Goal: Task Accomplishment & Management: Manage account settings

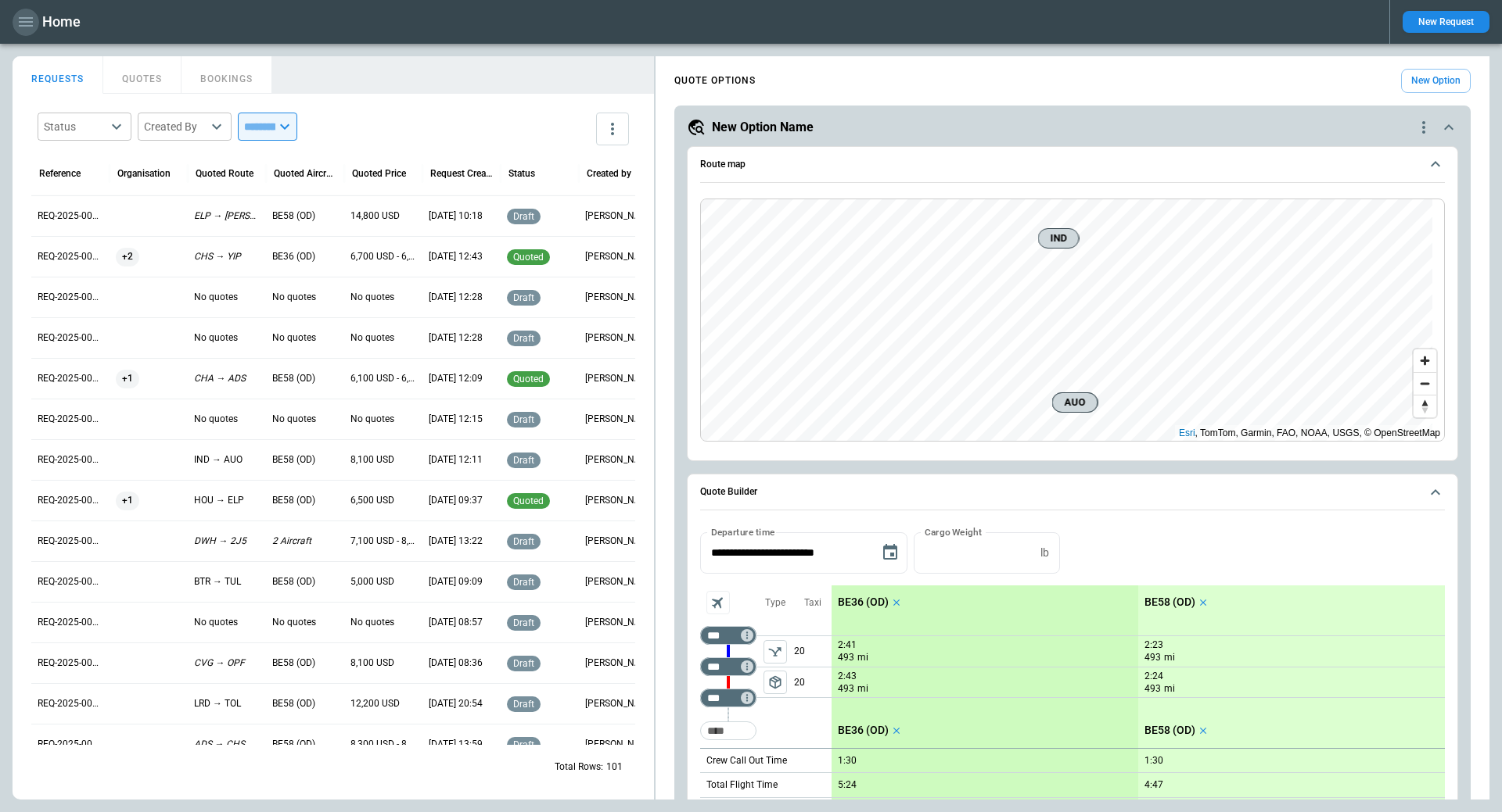
click at [21, 23] on icon "button" at bounding box center [25, 22] width 19 height 19
click at [49, 56] on li "Home" at bounding box center [71, 55] width 117 height 26
click at [48, 77] on Quotes "Requests & Quotes" at bounding box center [71, 80] width 117 height 26
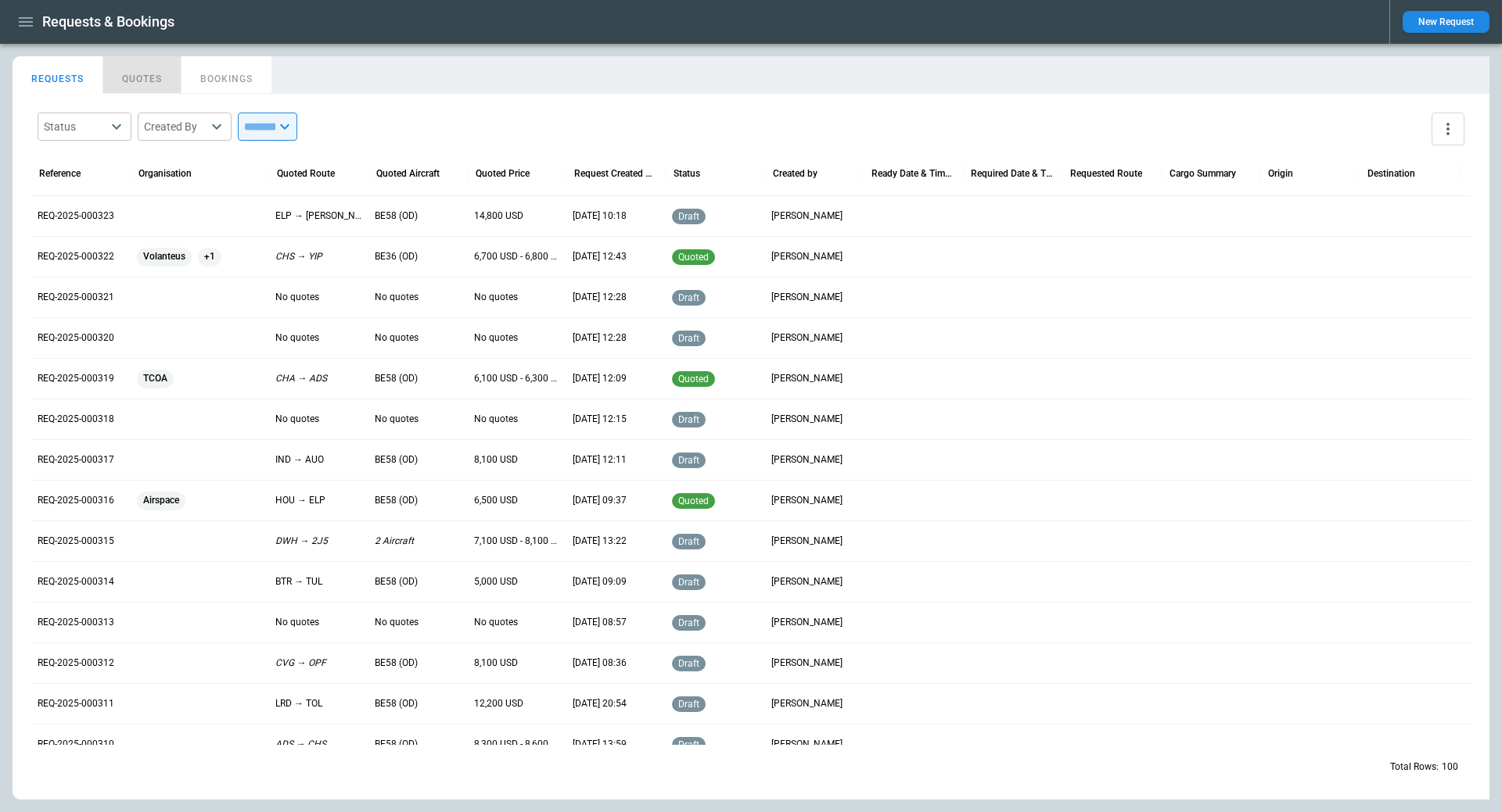
click at [140, 79] on button "QUOTES" at bounding box center [142, 75] width 78 height 38
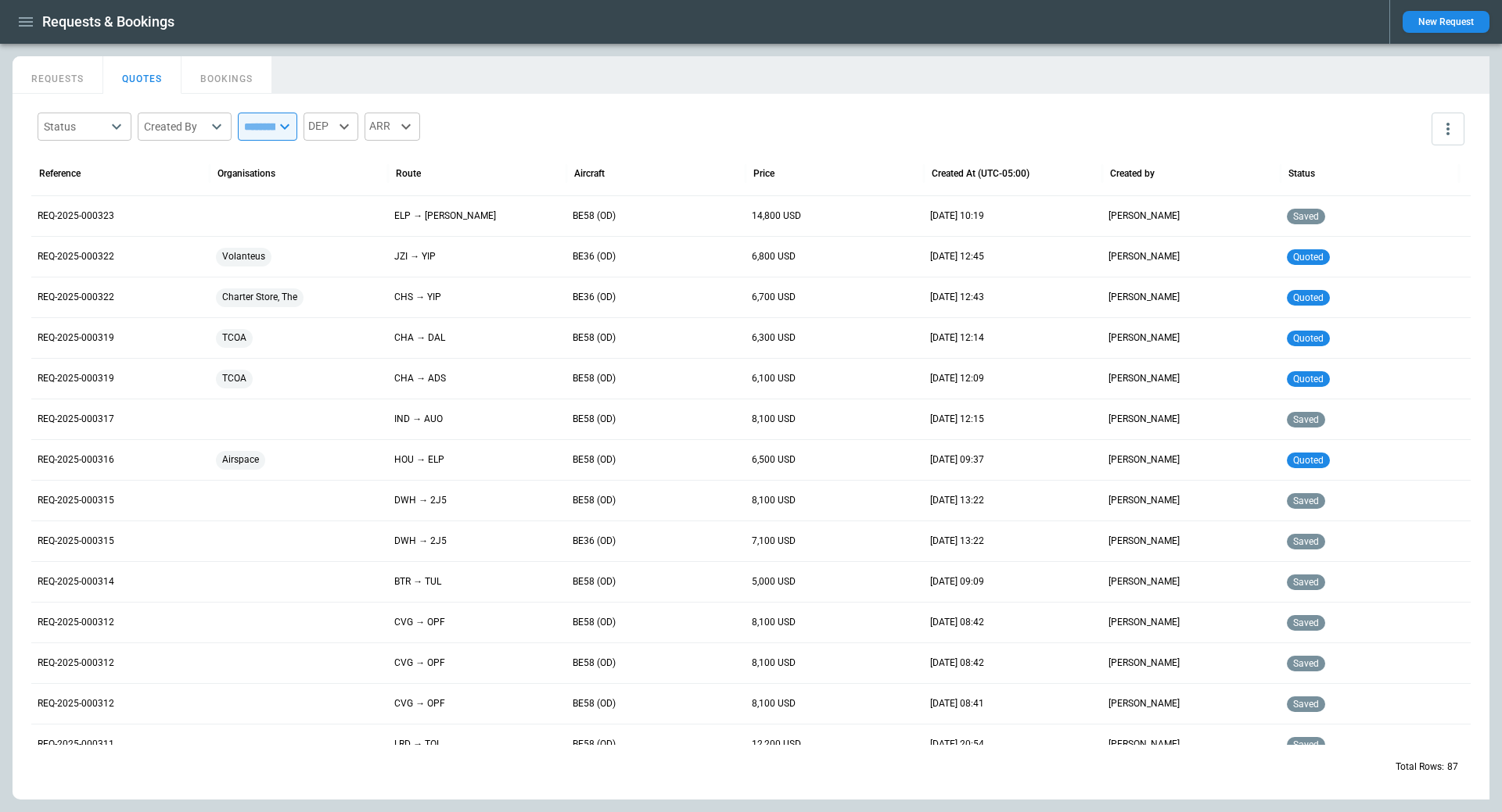
click at [52, 74] on button "REQUESTS" at bounding box center [58, 75] width 91 height 38
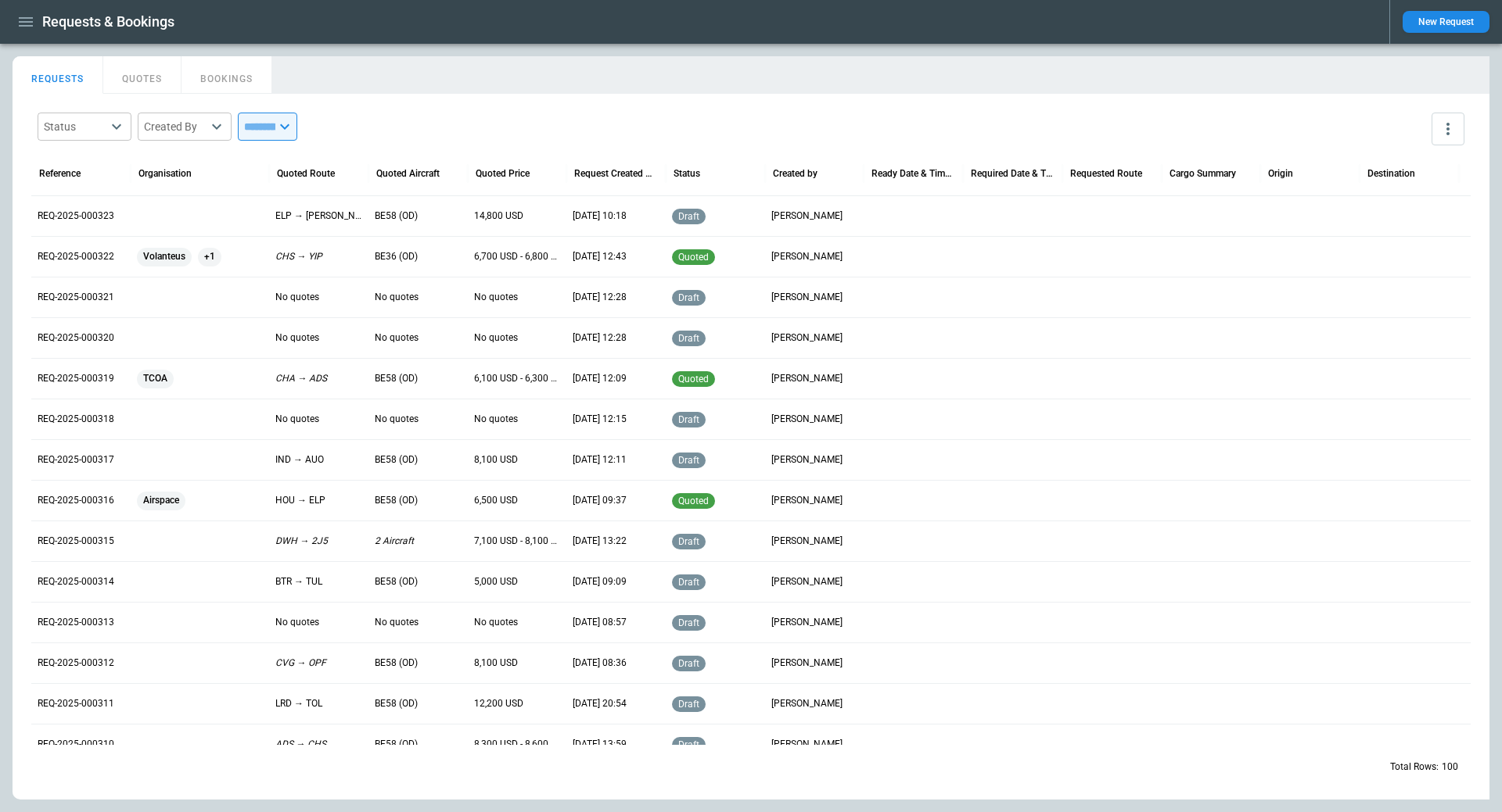
drag, startPoint x: 517, startPoint y: 69, endPoint x: 930, endPoint y: 68, distance: 413.0
click at [517, 69] on div "REQUESTS QUOTES BOOKINGS" at bounding box center [751, 72] width 1477 height 33
click at [1424, 21] on button "New Request" at bounding box center [1445, 22] width 87 height 22
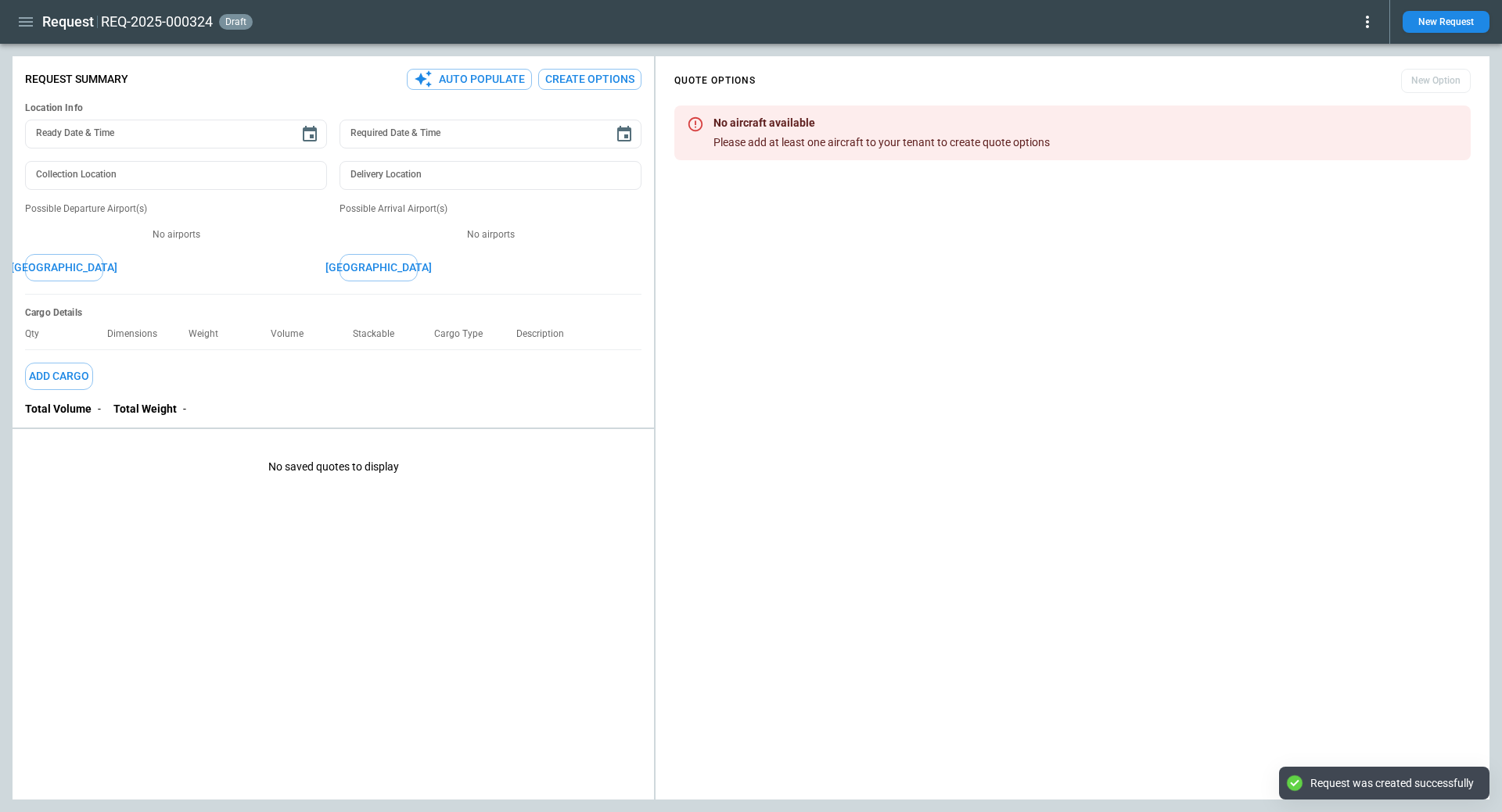
type textarea "*"
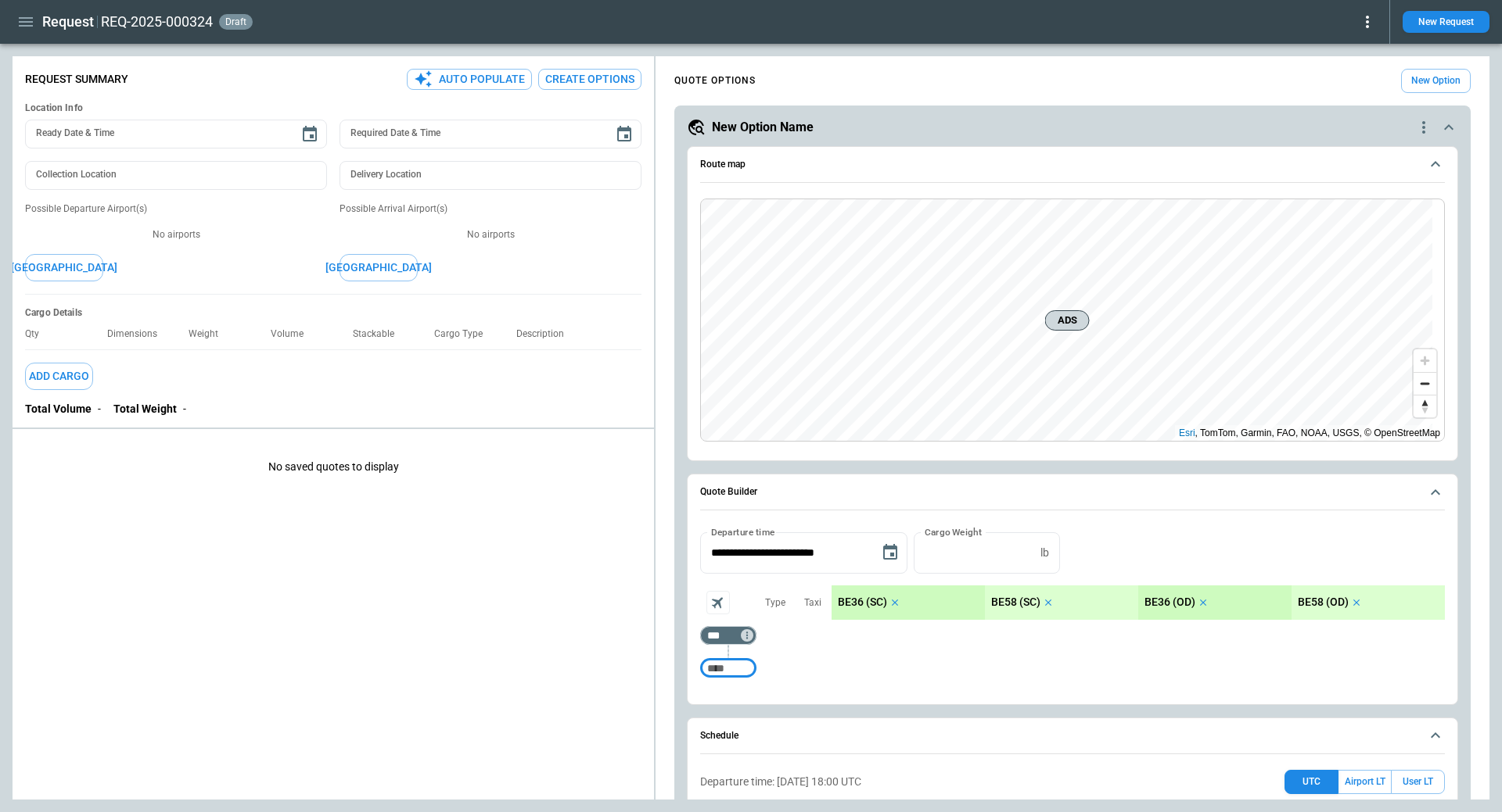
click at [23, 21] on icon "button" at bounding box center [25, 22] width 19 height 19
click at [46, 51] on li "Home" at bounding box center [71, 55] width 117 height 26
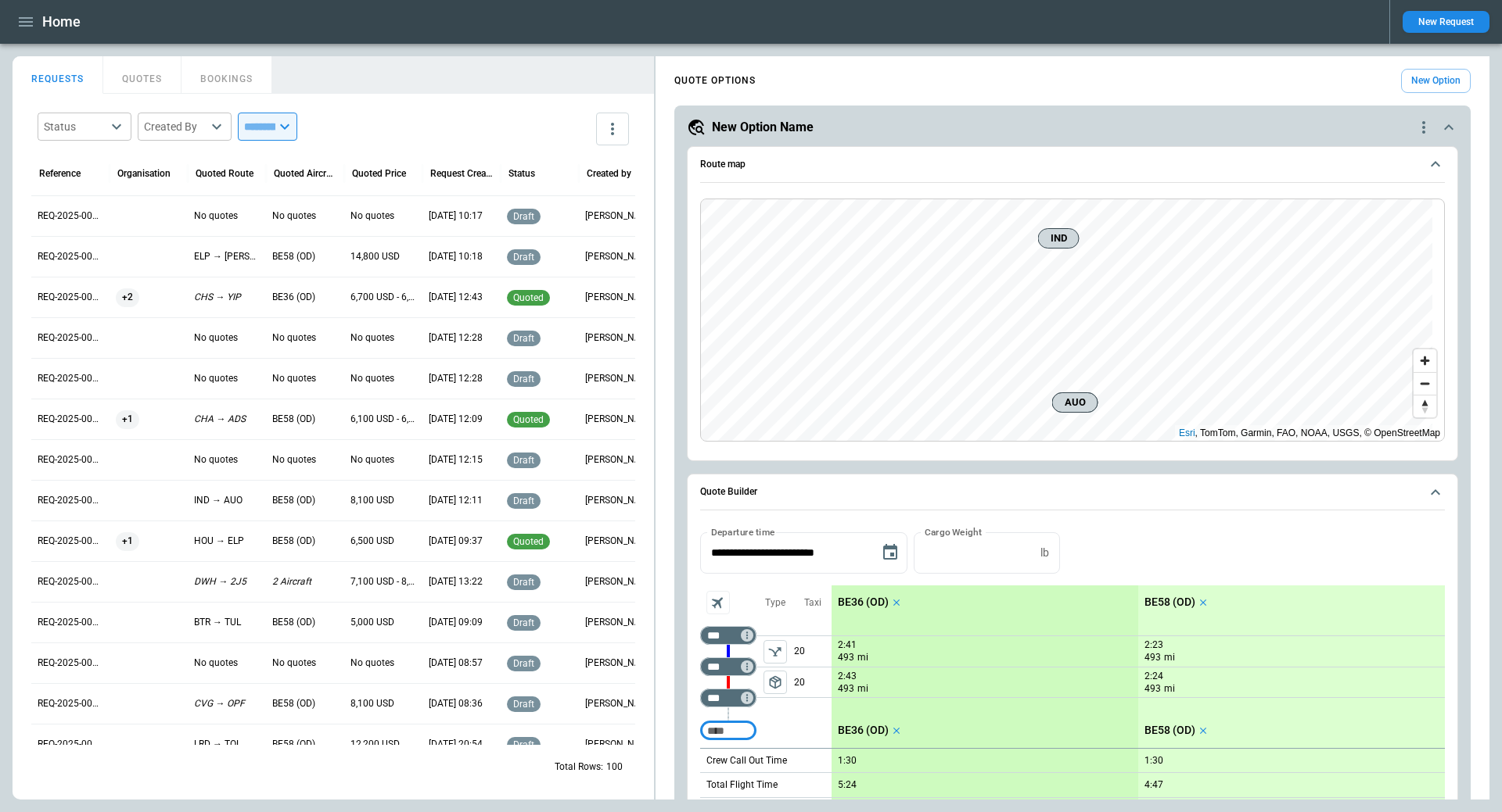
click at [23, 24] on icon "button" at bounding box center [25, 22] width 19 height 19
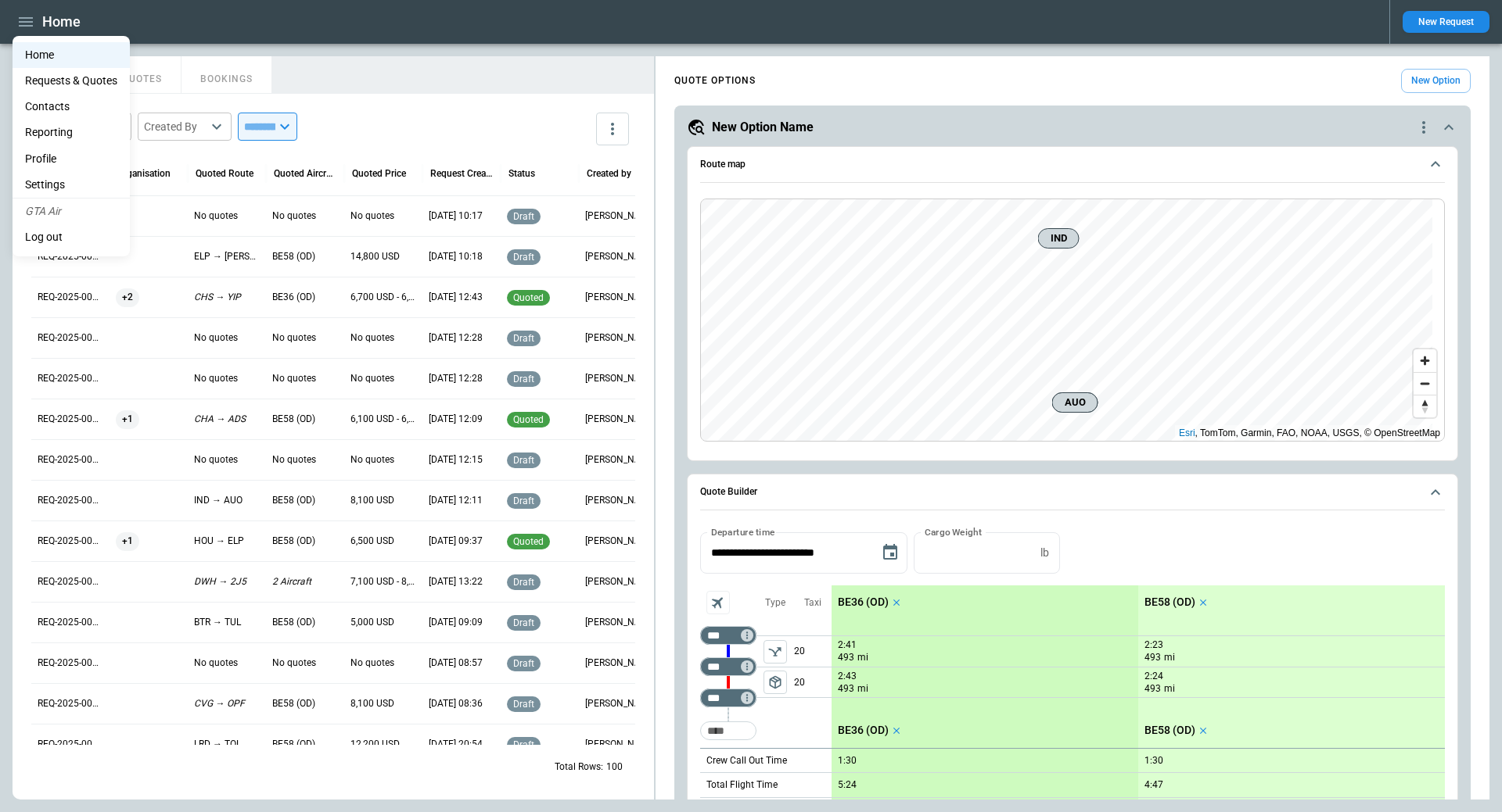
click at [112, 16] on div at bounding box center [751, 406] width 1502 height 812
click at [614, 127] on icon "more" at bounding box center [612, 129] width 19 height 19
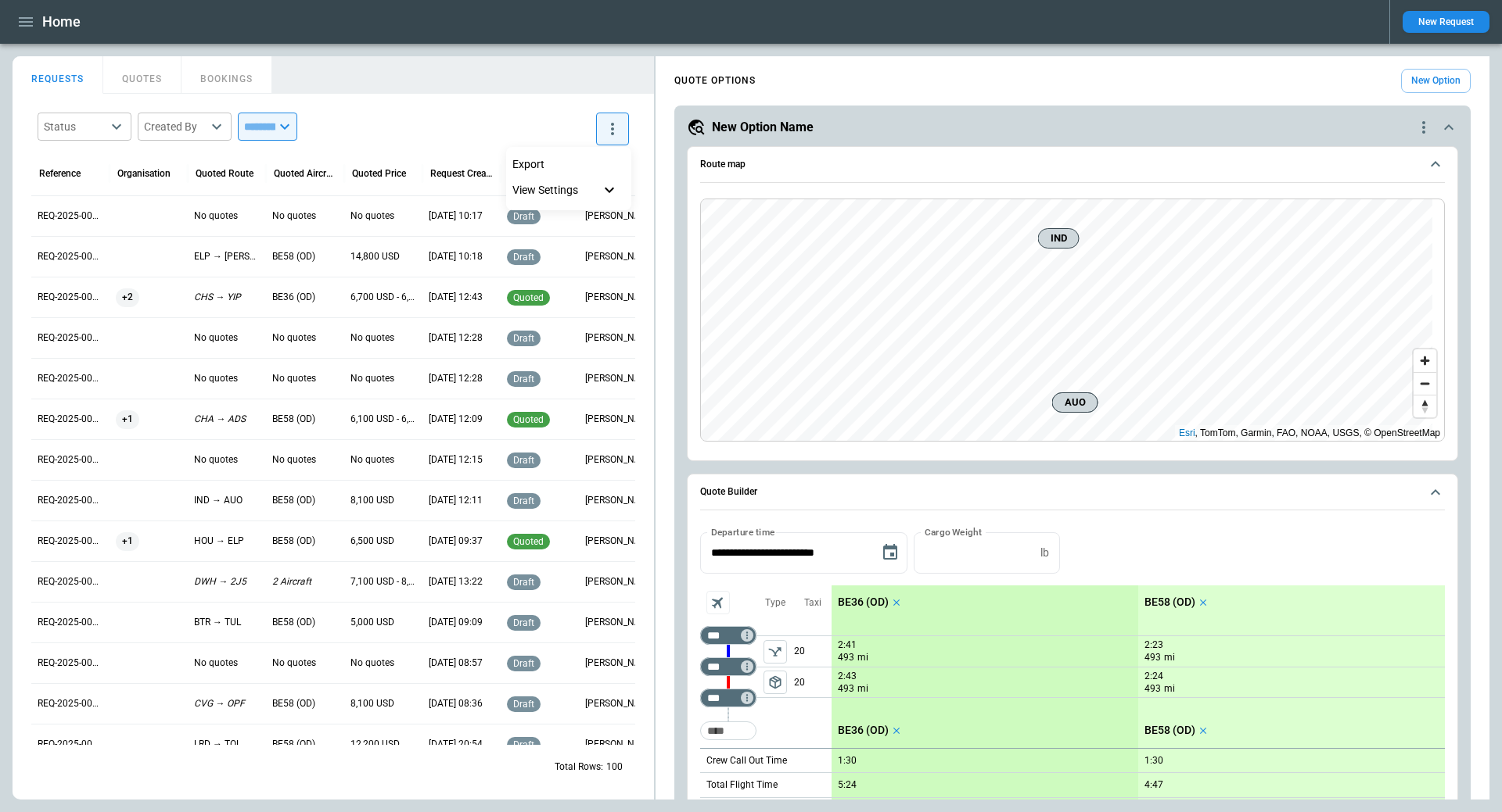
click at [440, 116] on div at bounding box center [751, 406] width 1502 height 812
click at [146, 74] on button "QUOTES" at bounding box center [142, 75] width 78 height 38
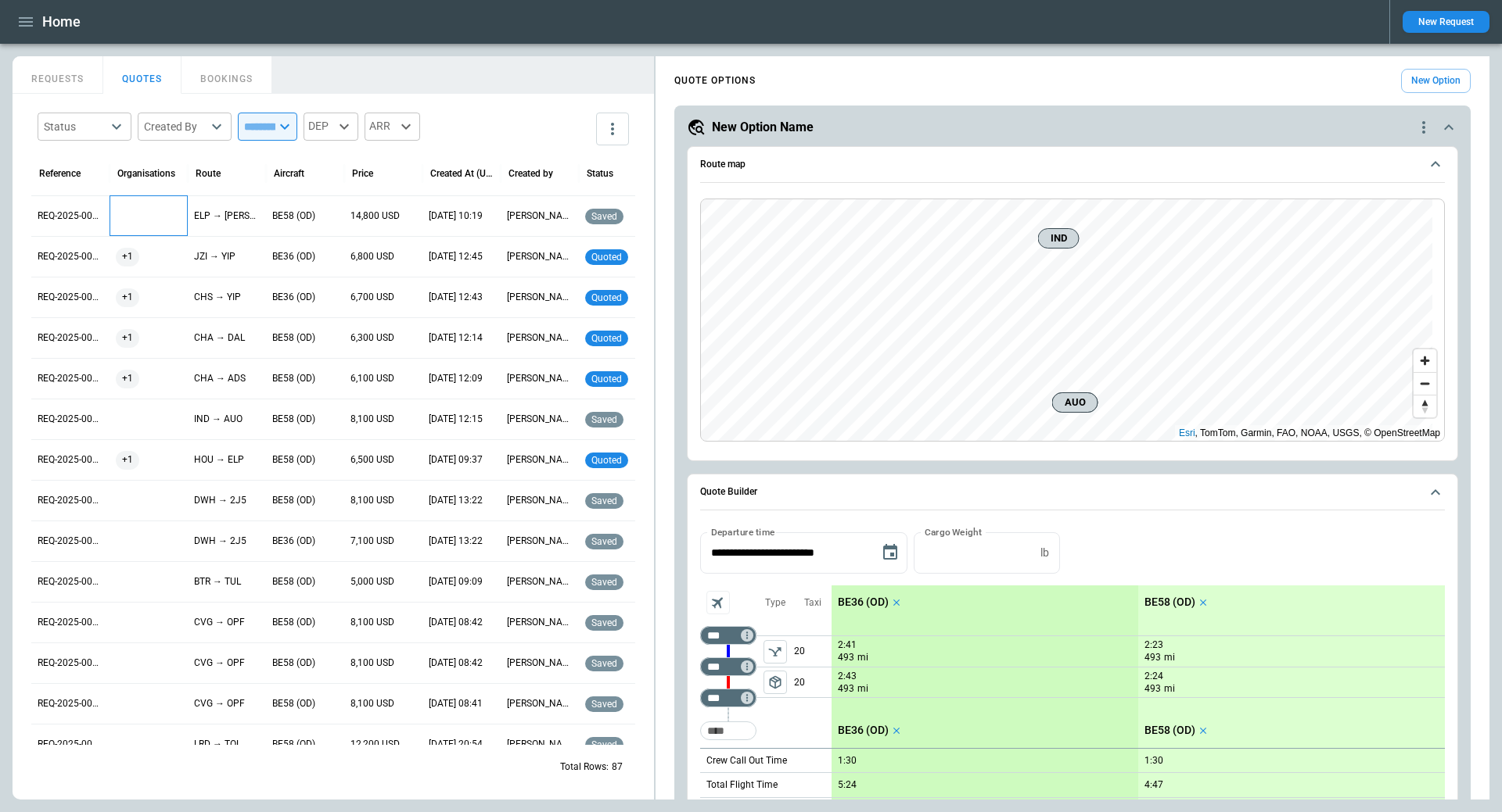
click at [148, 221] on div at bounding box center [148, 216] width 66 height 27
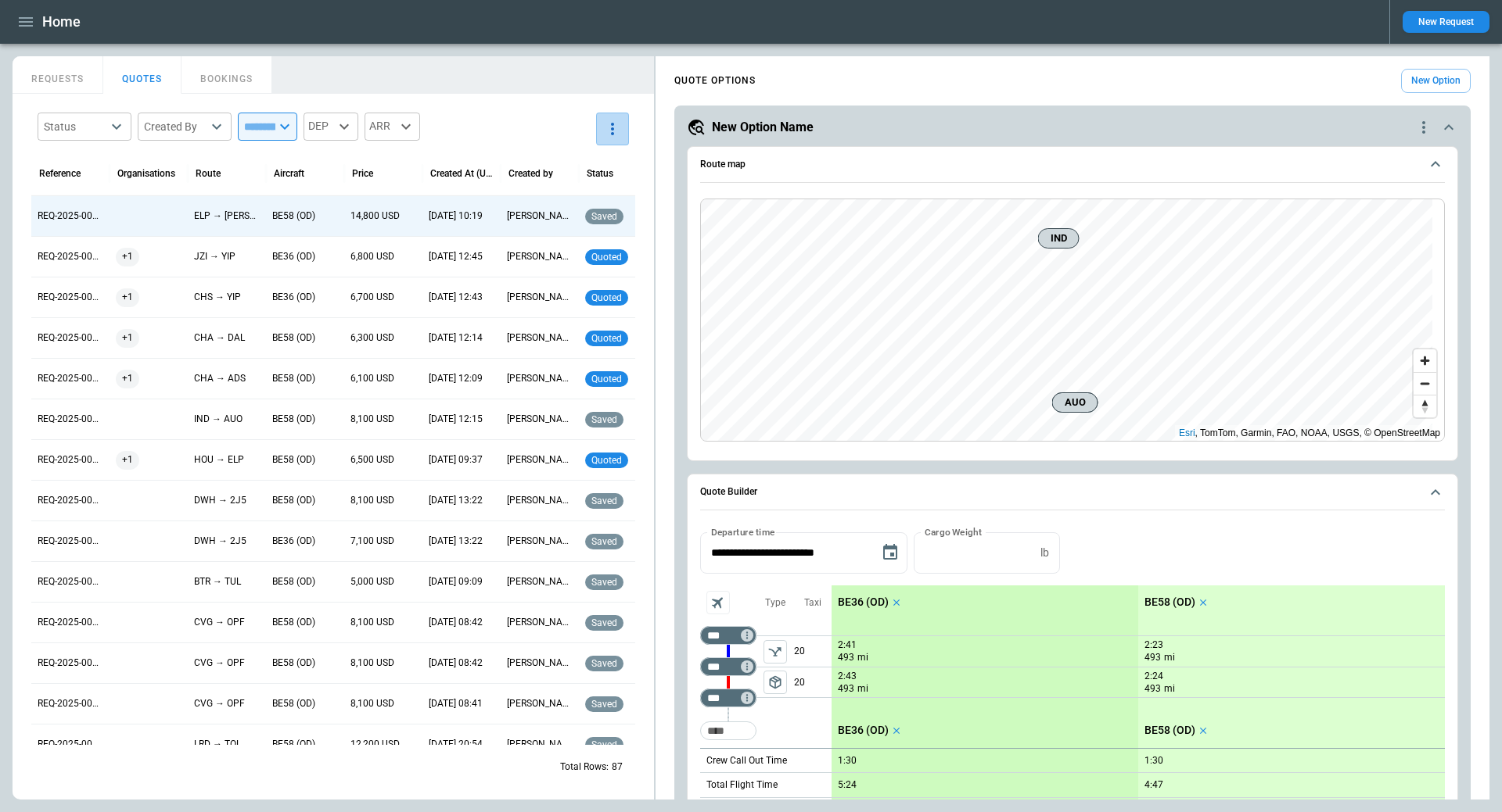
click at [614, 138] on icon "more" at bounding box center [612, 129] width 19 height 19
click at [609, 192] on icon at bounding box center [609, 190] width 9 height 5
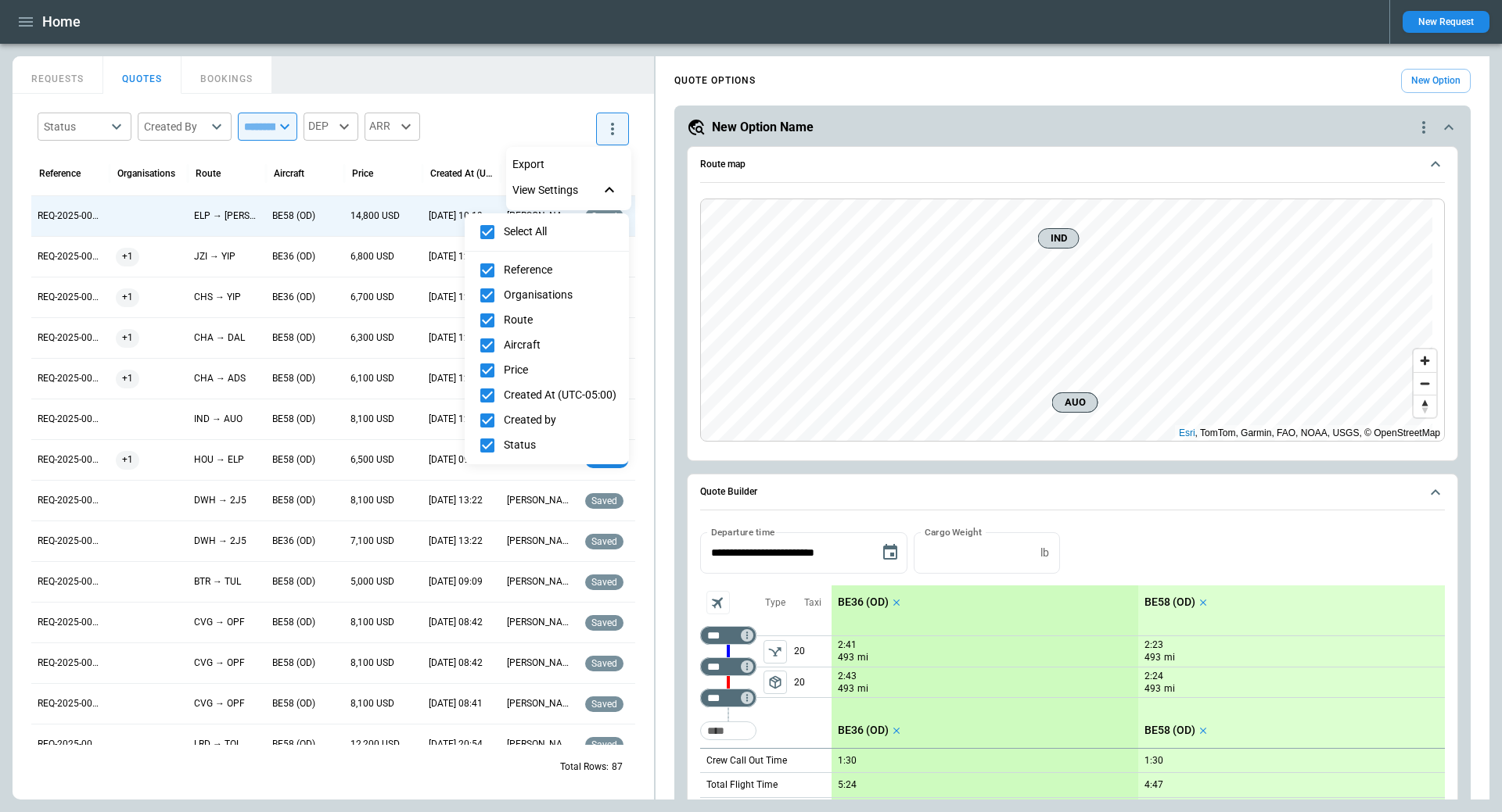
click at [551, 104] on div at bounding box center [751, 406] width 1502 height 812
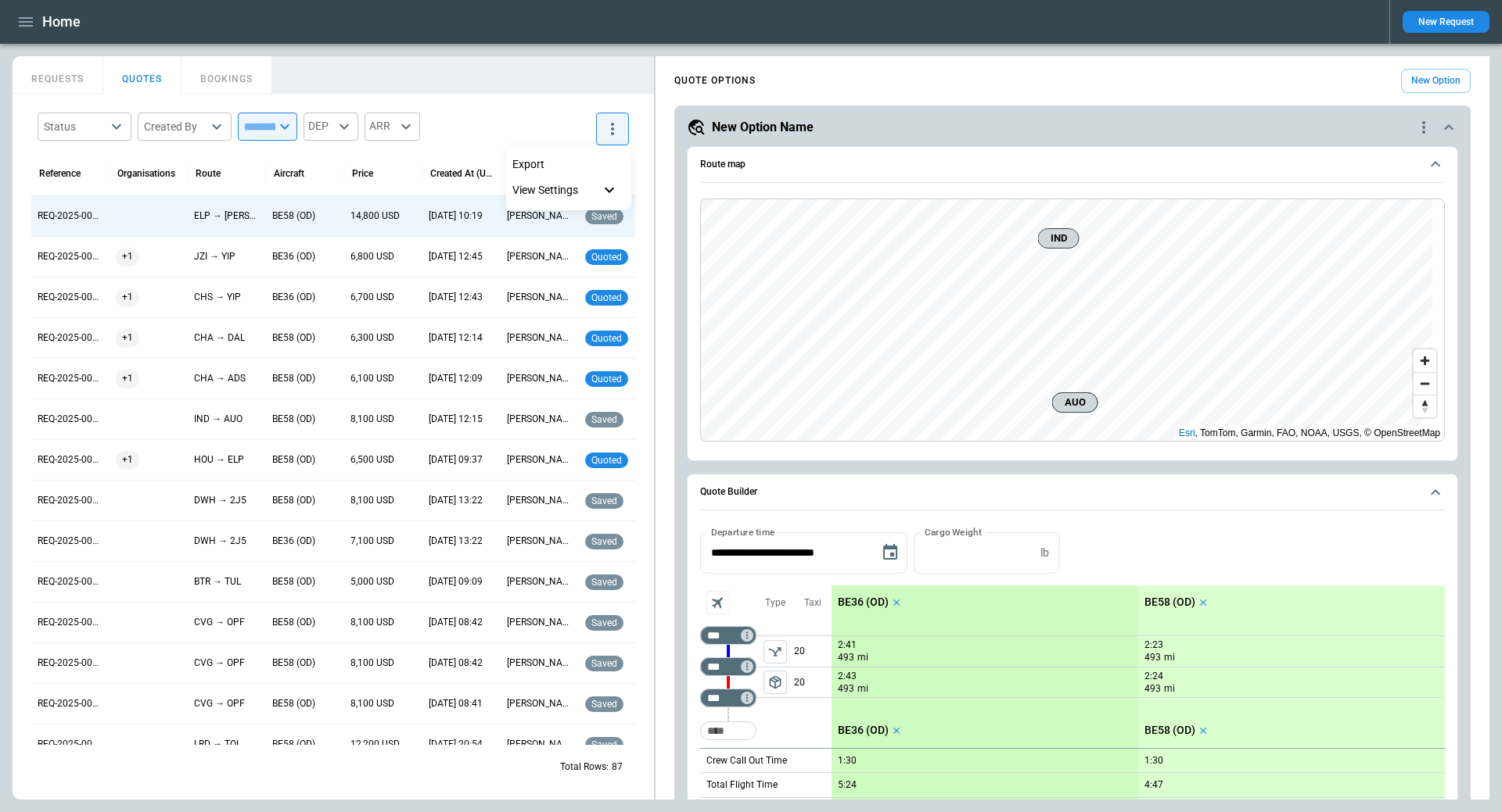
click at [32, 19] on div at bounding box center [751, 406] width 1502 height 812
click at [23, 23] on icon "button" at bounding box center [26, 22] width 14 height 9
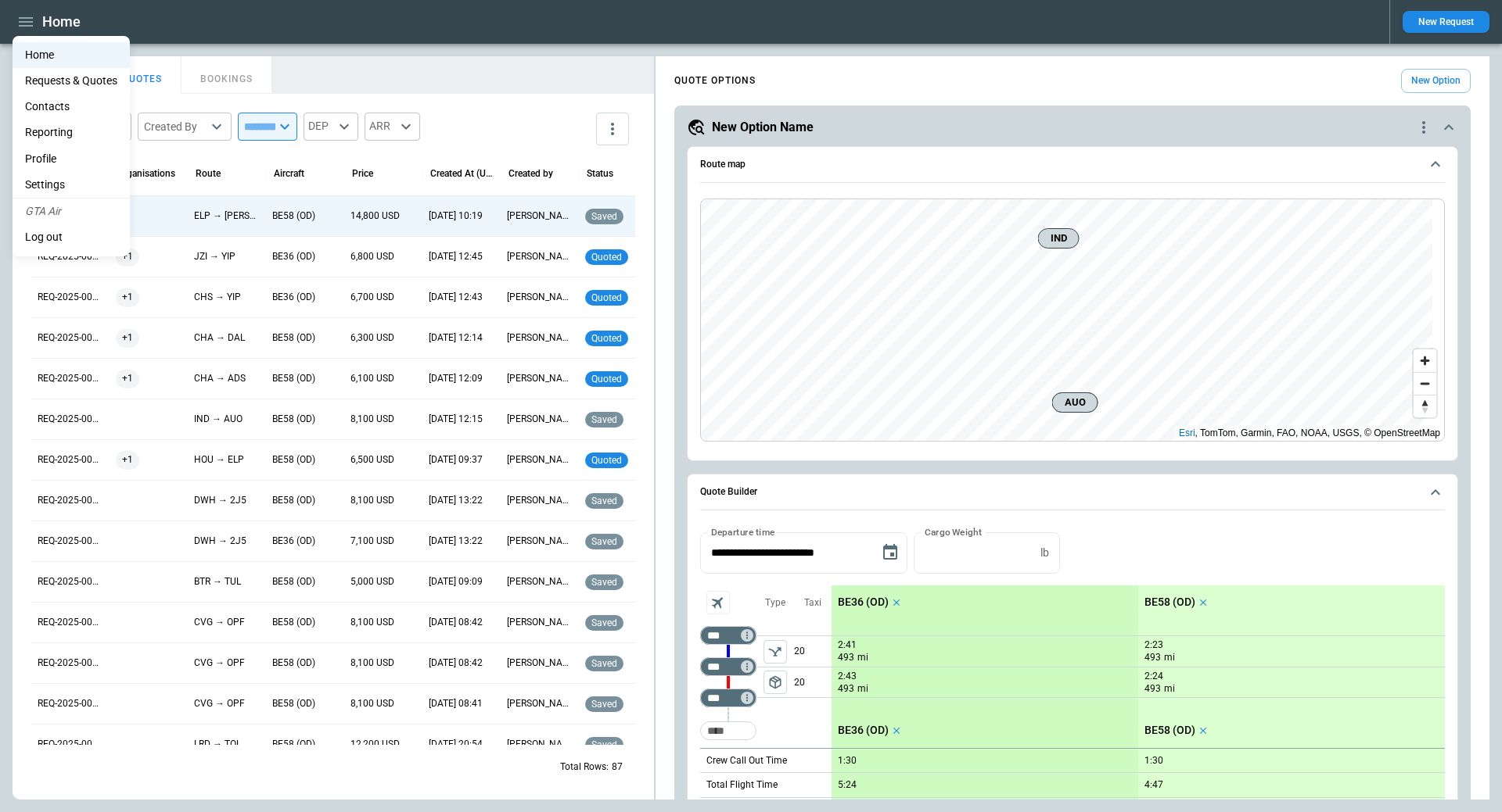
click at [39, 161] on li "Profile" at bounding box center [71, 159] width 117 height 26
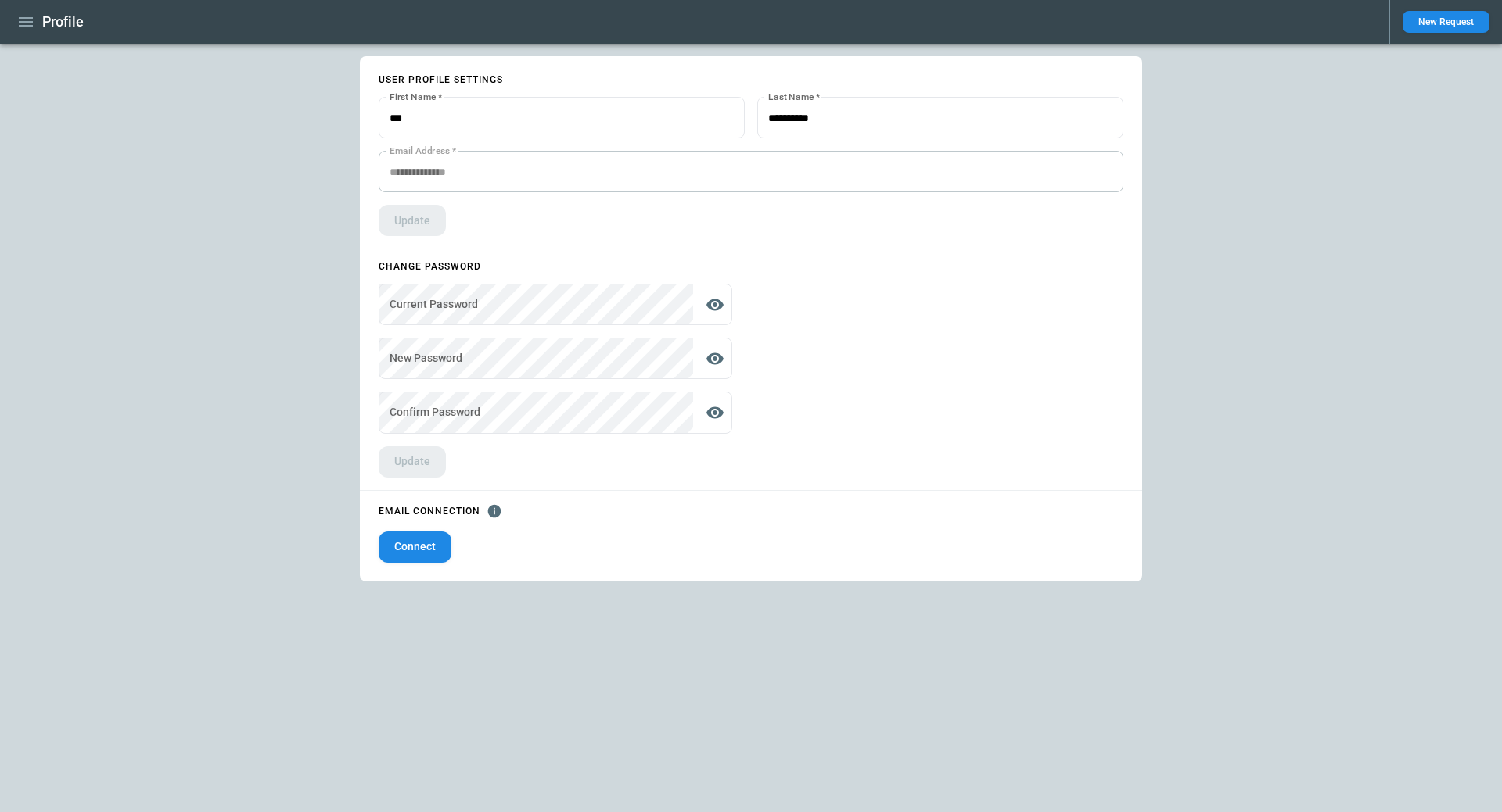
click at [23, 26] on icon "button" at bounding box center [26, 22] width 14 height 9
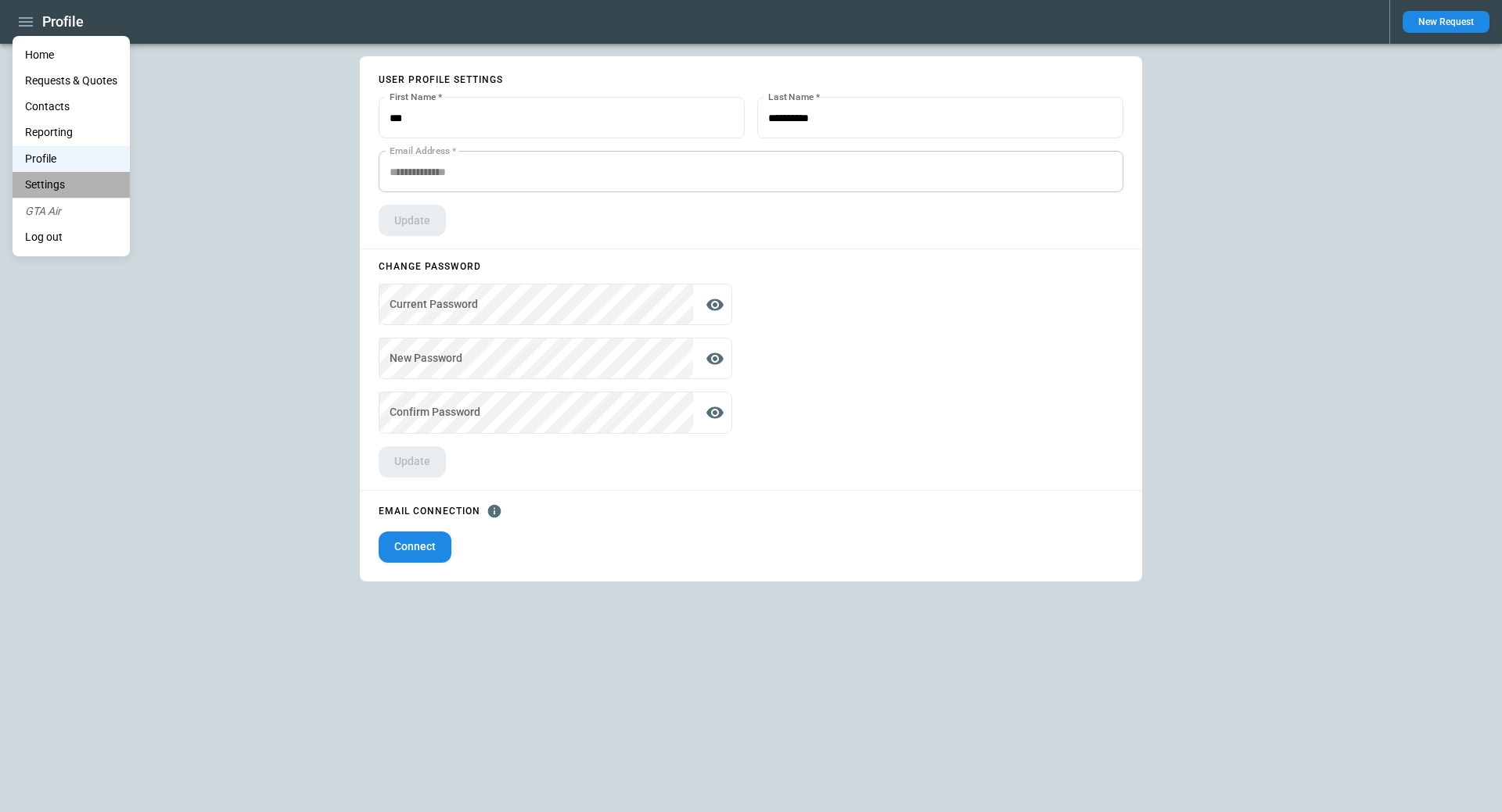
click at [32, 178] on li "Settings" at bounding box center [71, 185] width 117 height 26
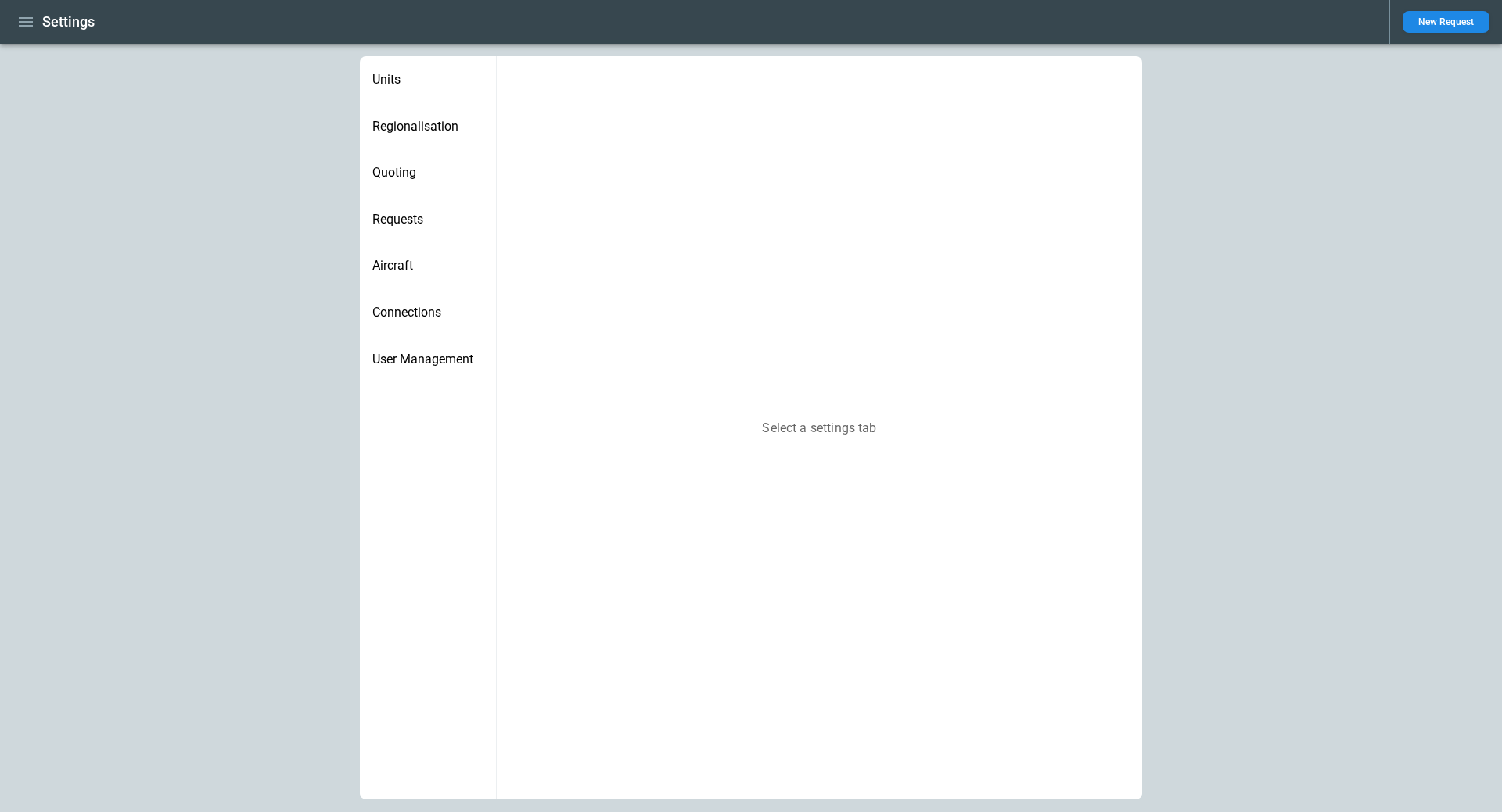
click at [418, 121] on span "Regionalisation" at bounding box center [427, 126] width 111 height 15
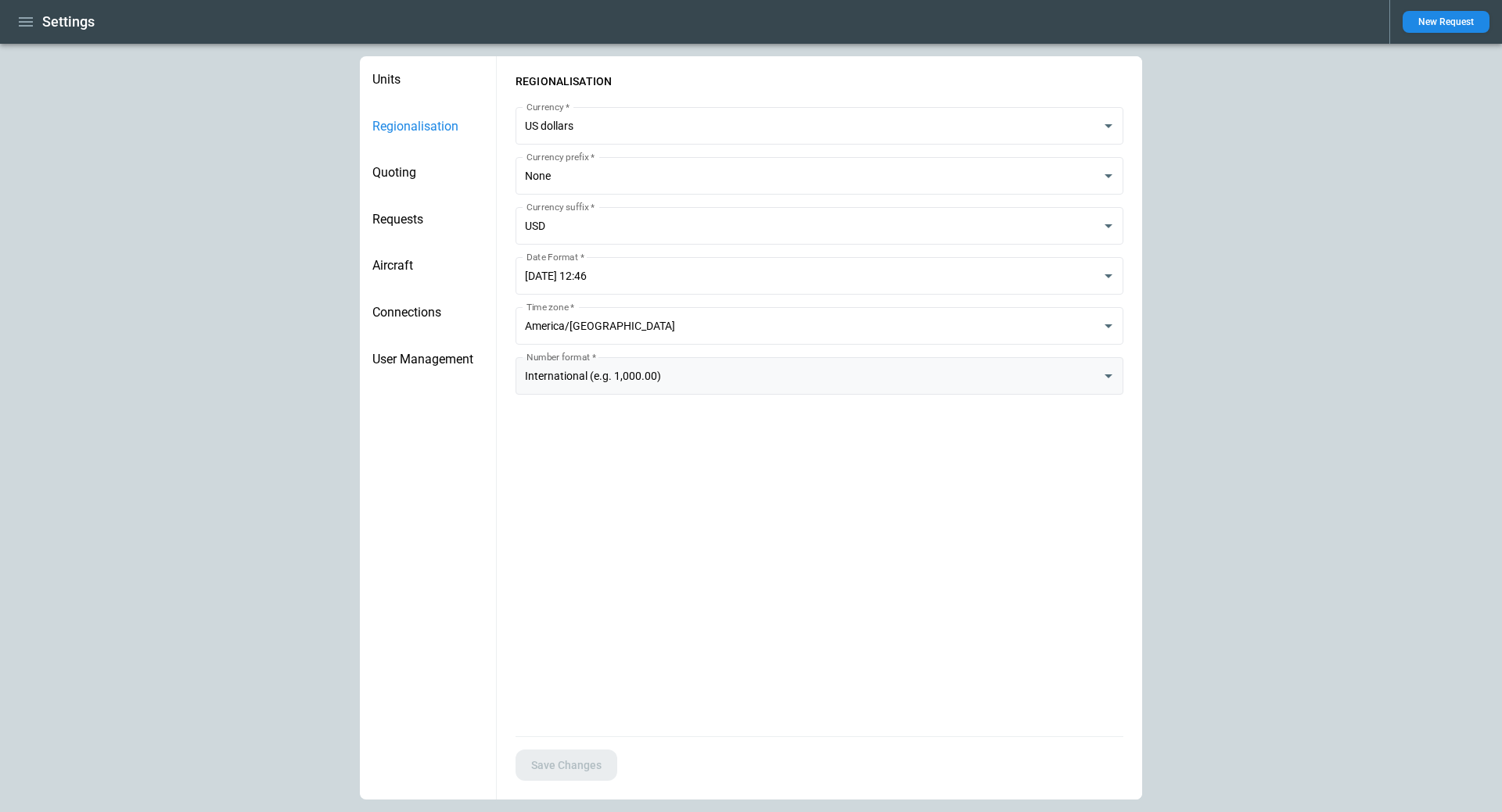
click at [1085, 376] on body "**********" at bounding box center [751, 406] width 1502 height 812
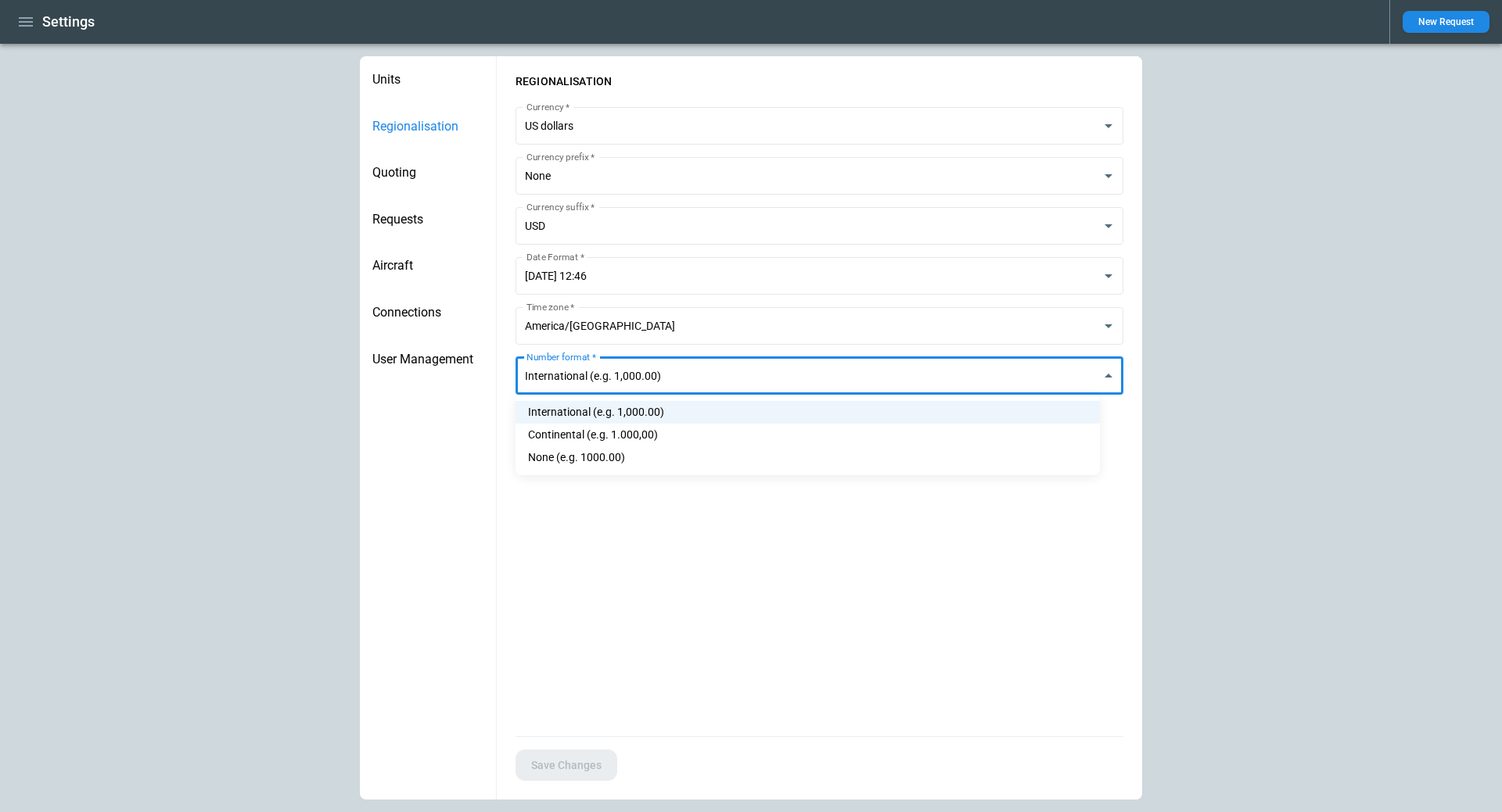
click at [1085, 376] on div at bounding box center [751, 406] width 1502 height 812
click at [412, 176] on span "Quoting" at bounding box center [427, 172] width 111 height 15
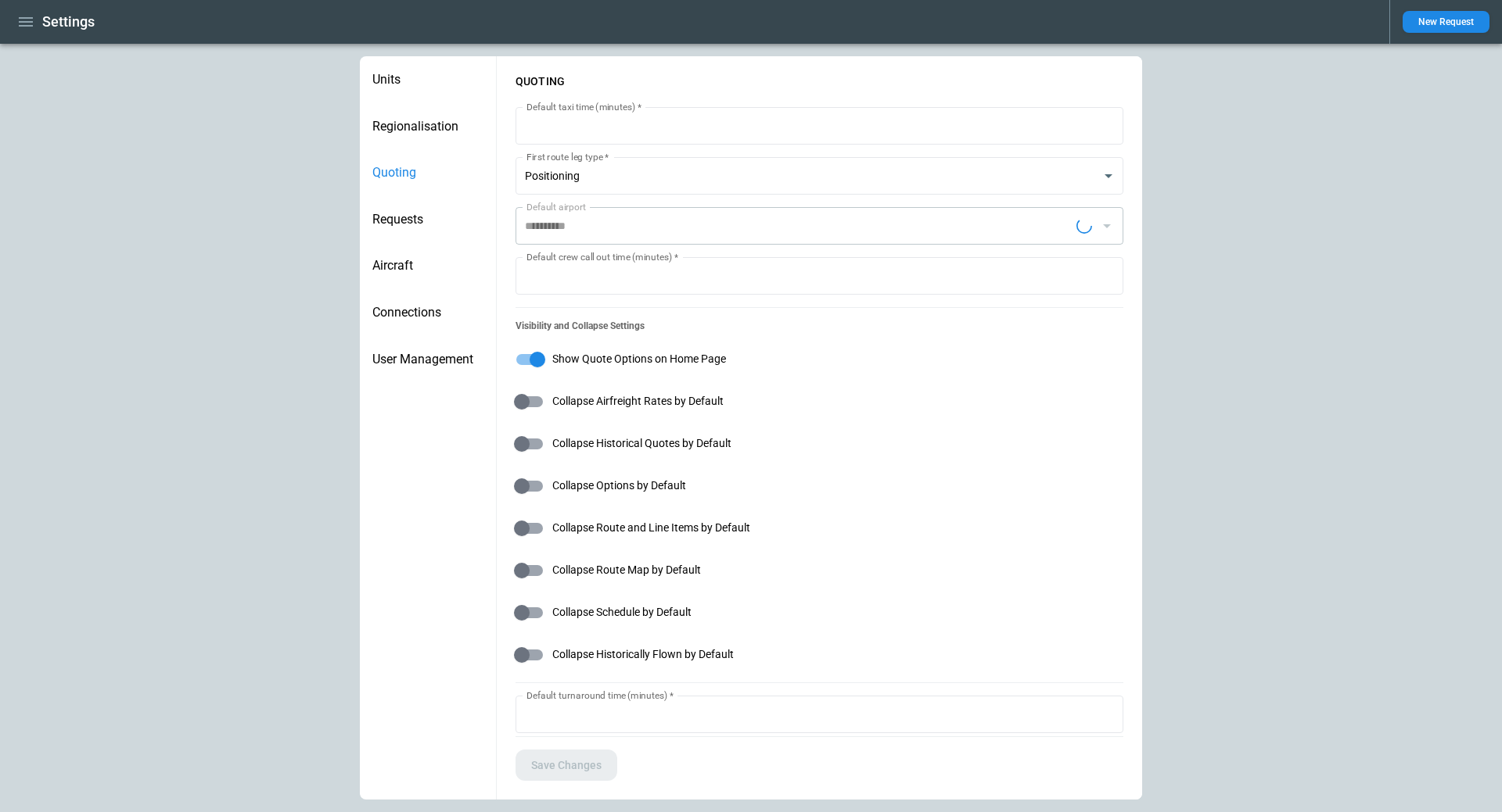
type input "**********"
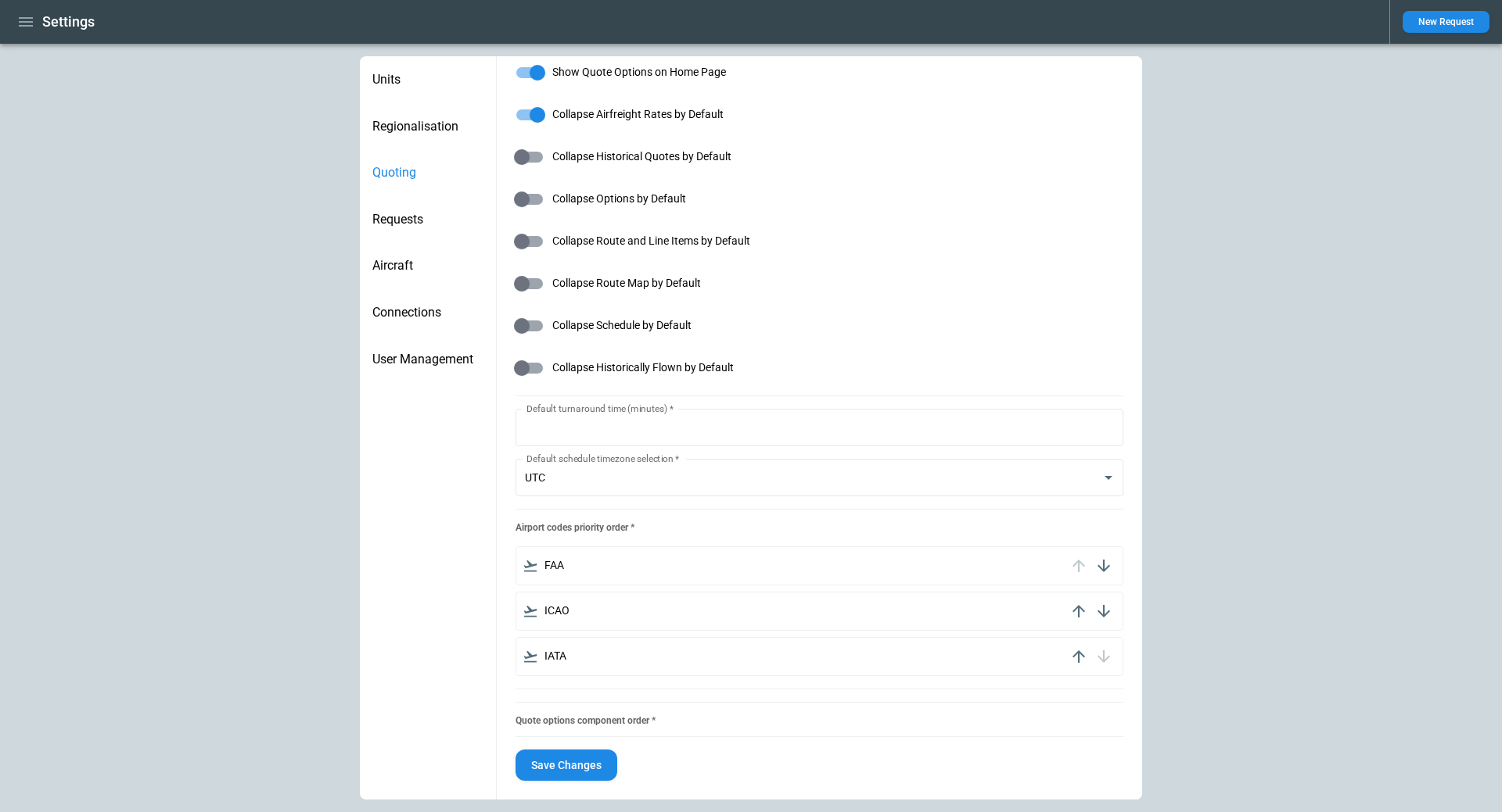
scroll to position [313, 0]
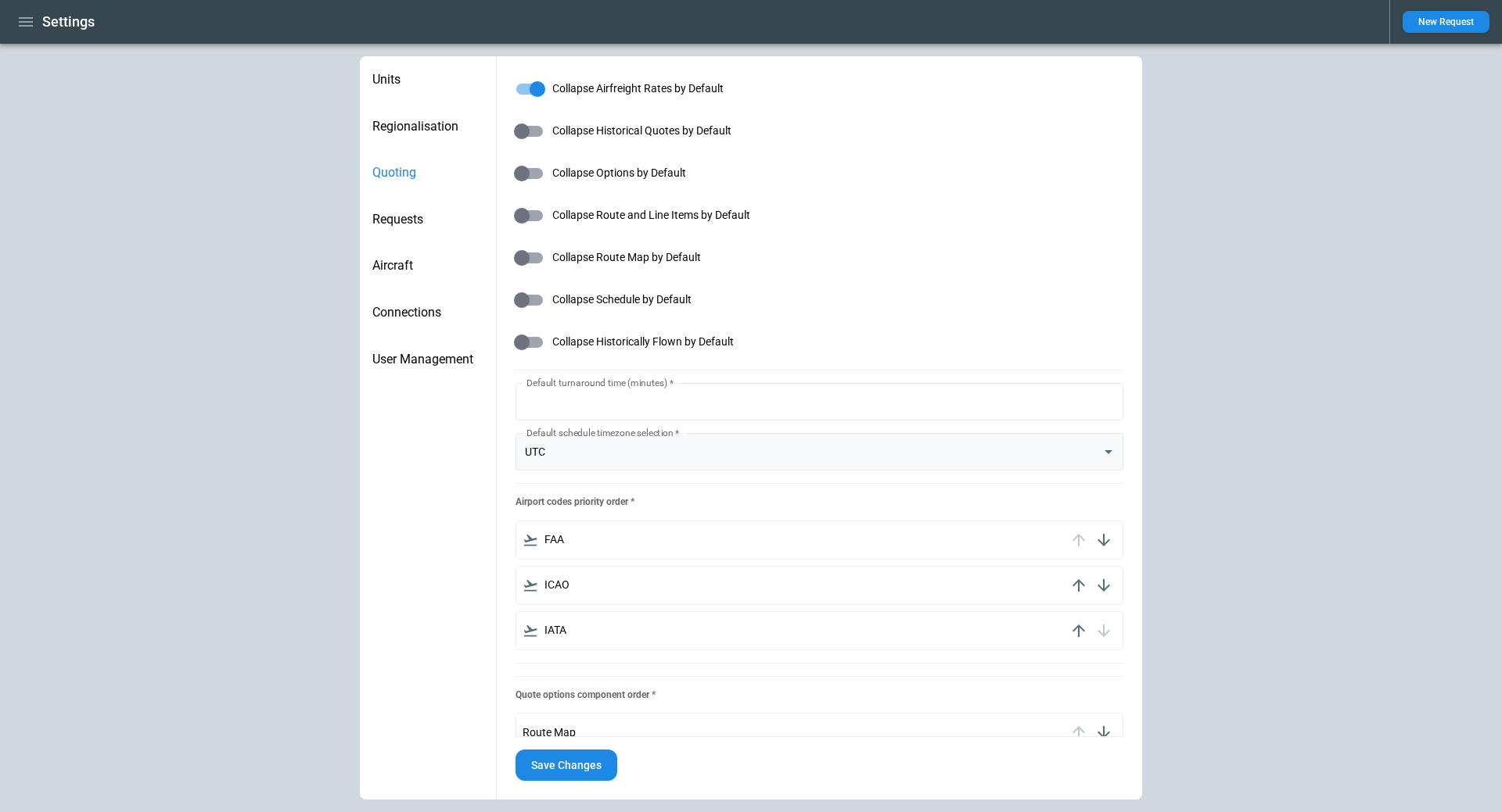
click at [1084, 454] on body "**********" at bounding box center [751, 406] width 1502 height 812
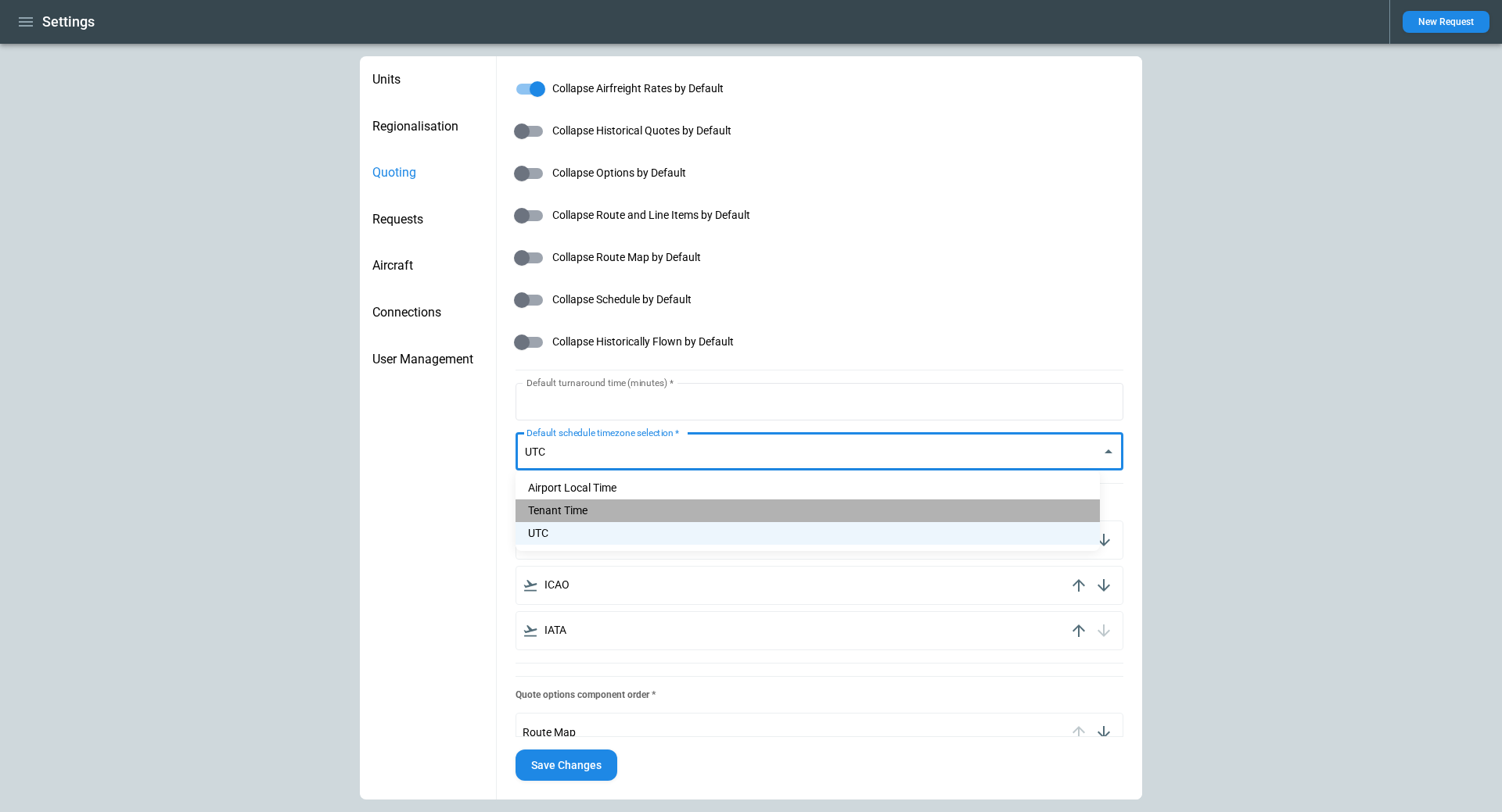
click at [563, 510] on li "Tenant Time" at bounding box center [808, 510] width 584 height 23
type input "******"
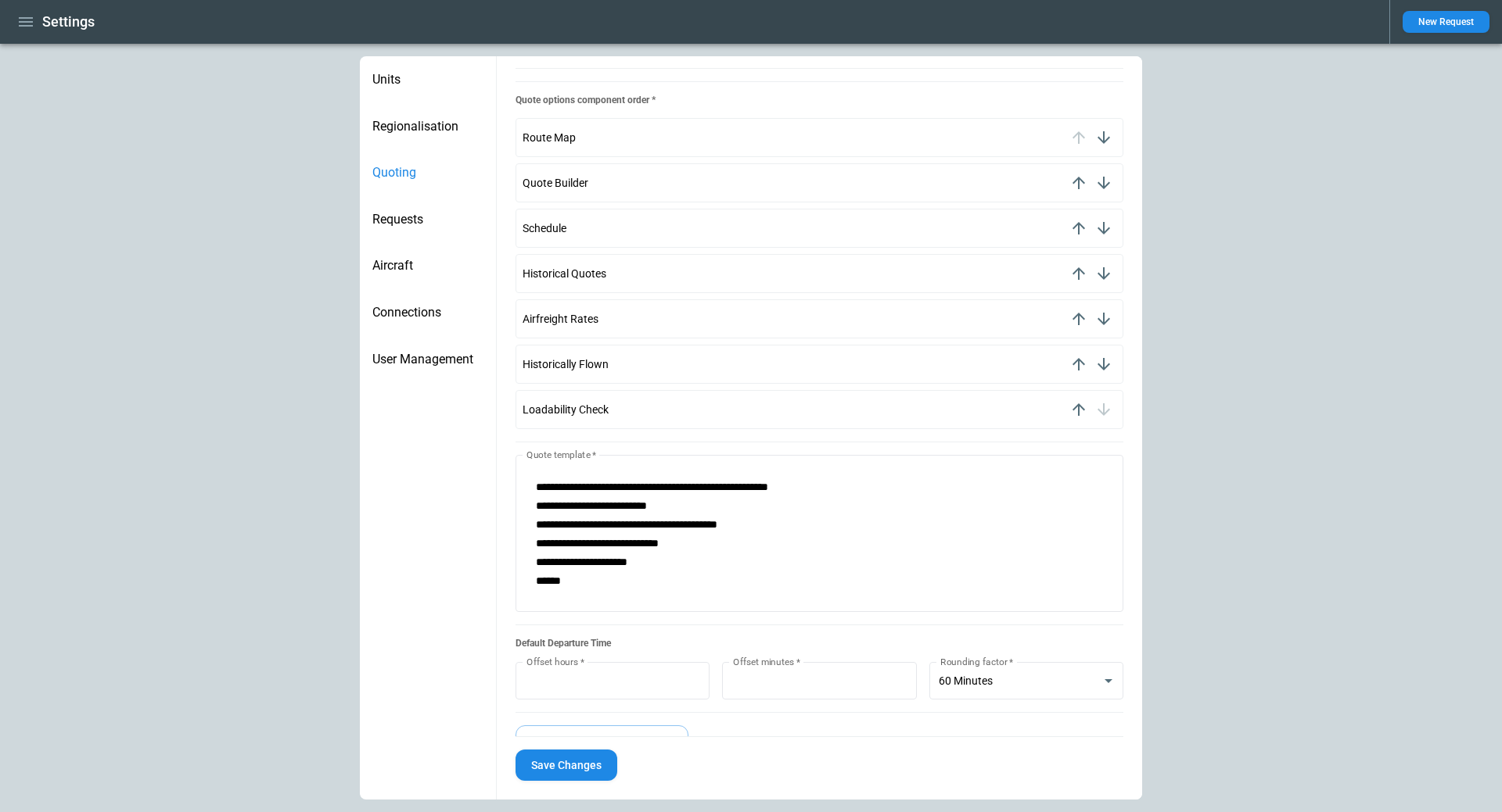
scroll to position [942, 0]
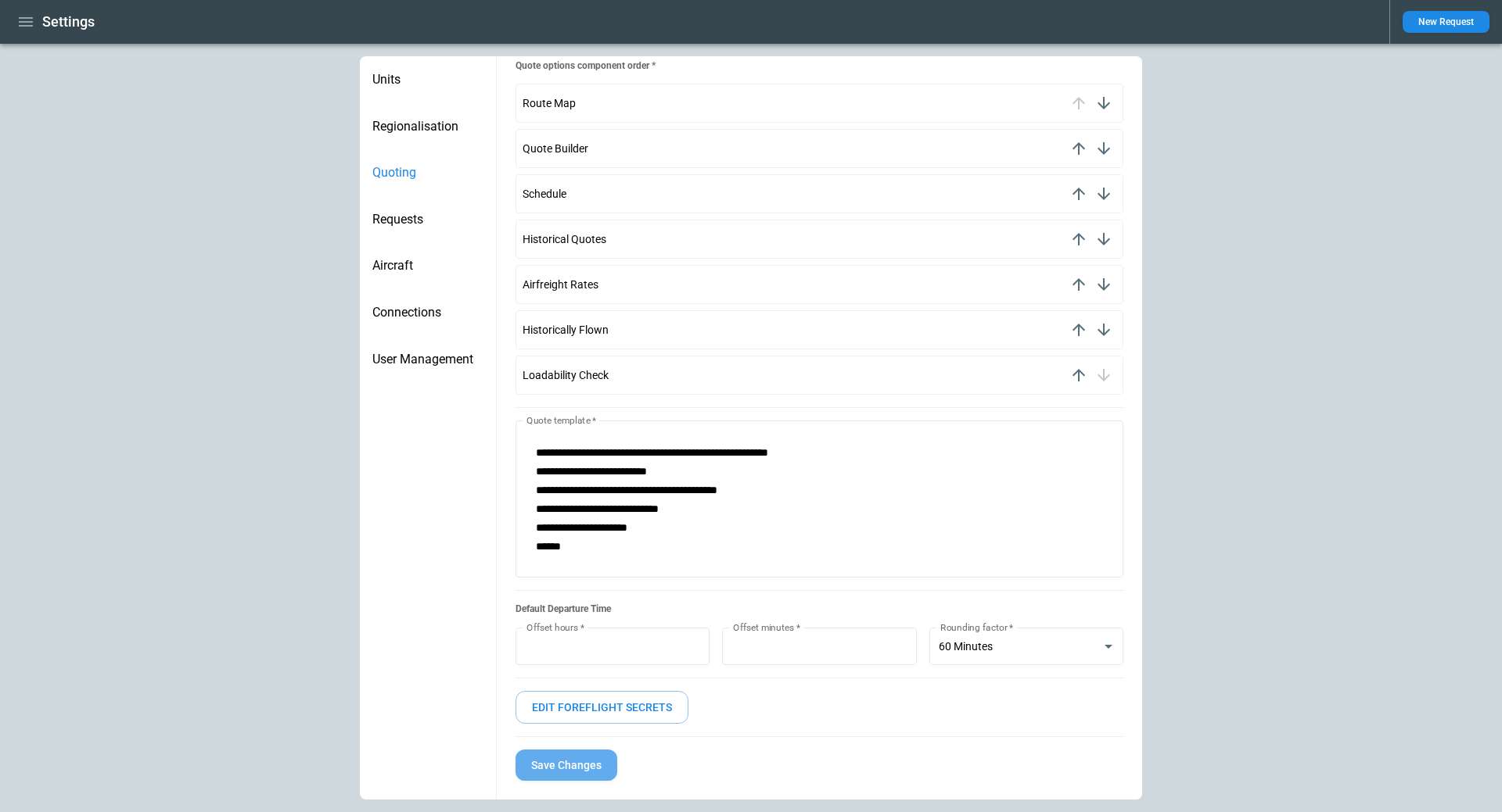
click at [562, 764] on button "Save Changes" at bounding box center [566, 766] width 102 height 32
click at [30, 23] on icon "button" at bounding box center [25, 22] width 19 height 19
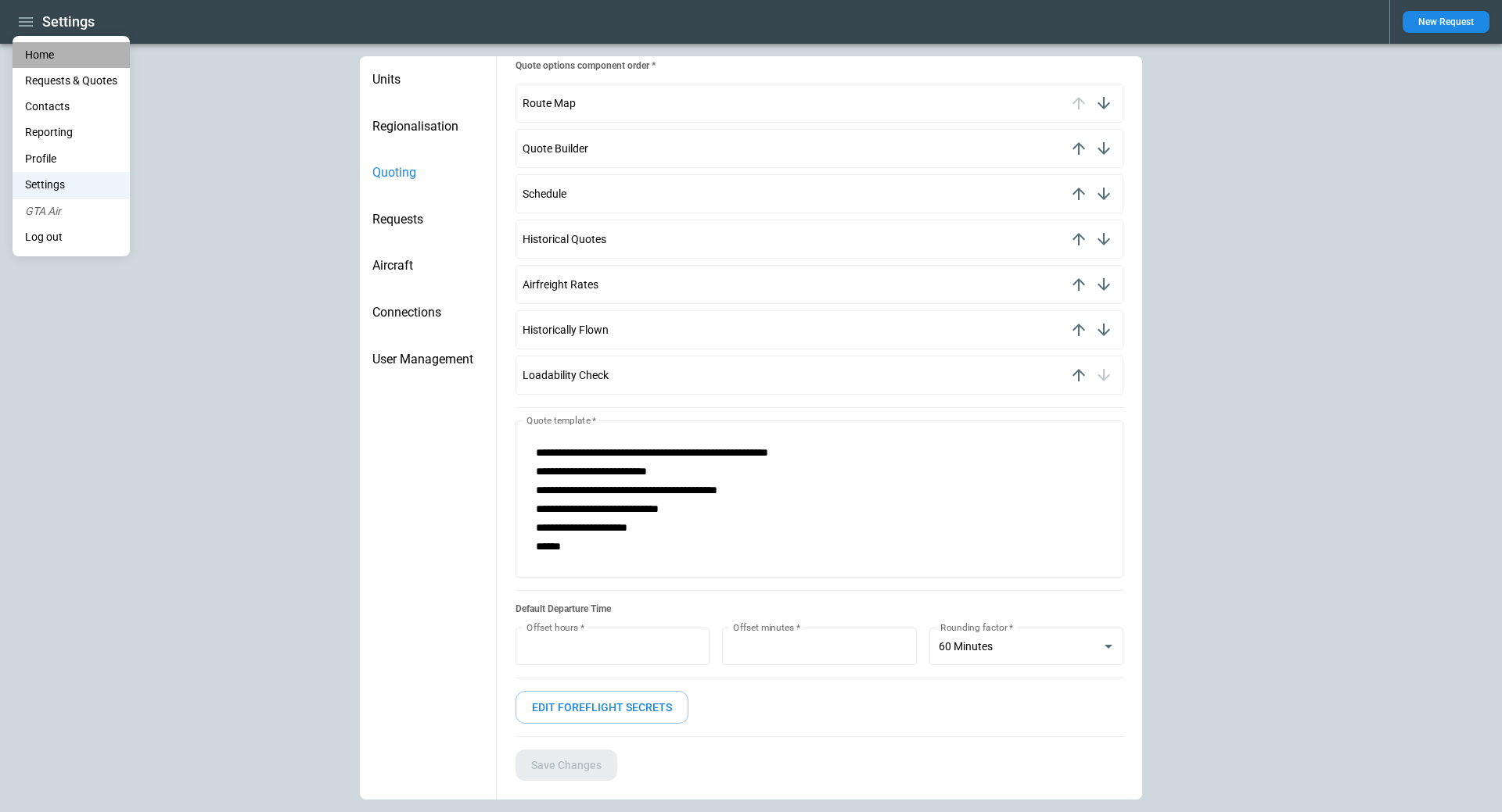
click at [46, 53] on li "Home" at bounding box center [71, 55] width 117 height 26
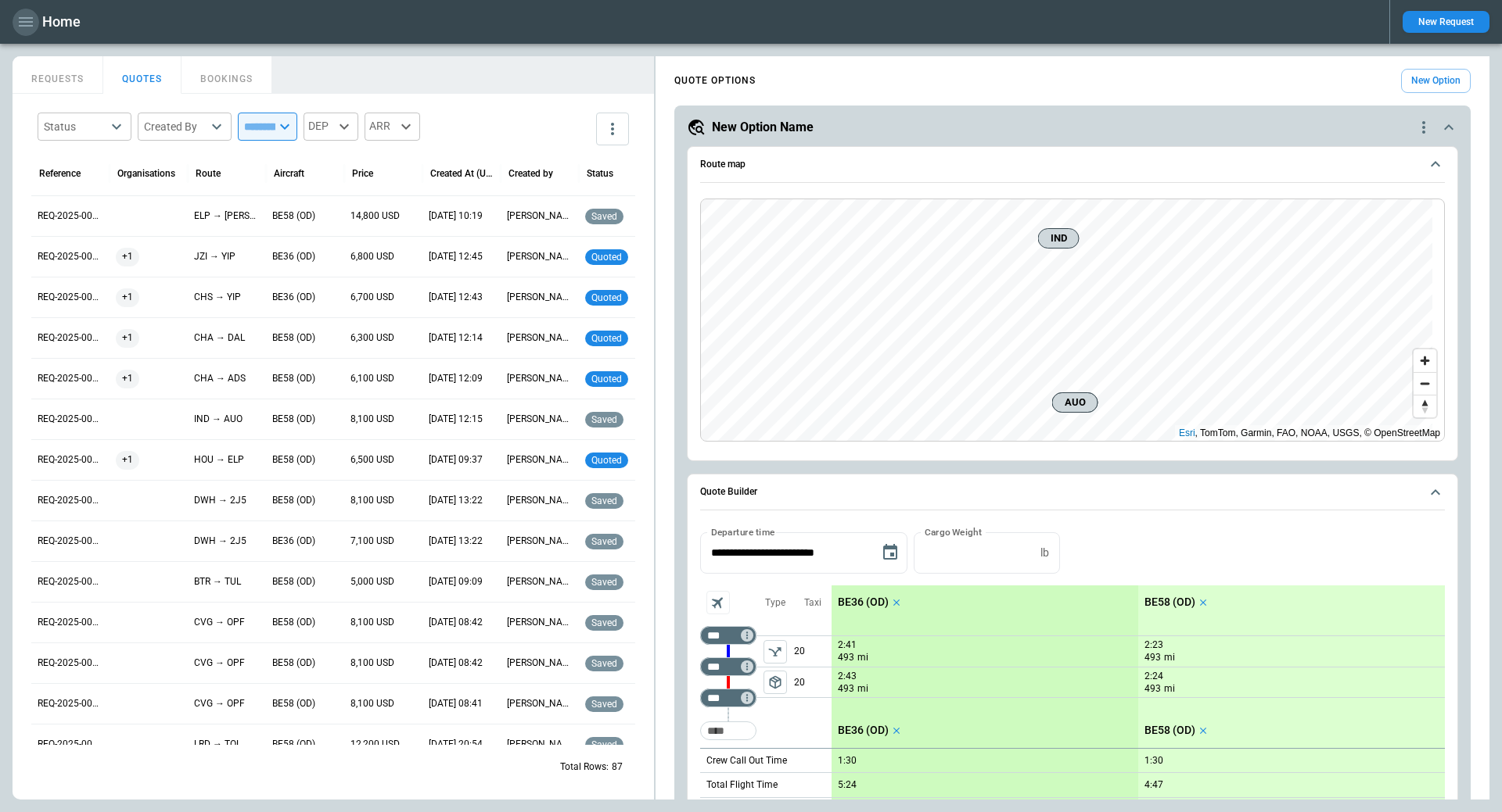
click at [22, 28] on icon "button" at bounding box center [25, 22] width 19 height 19
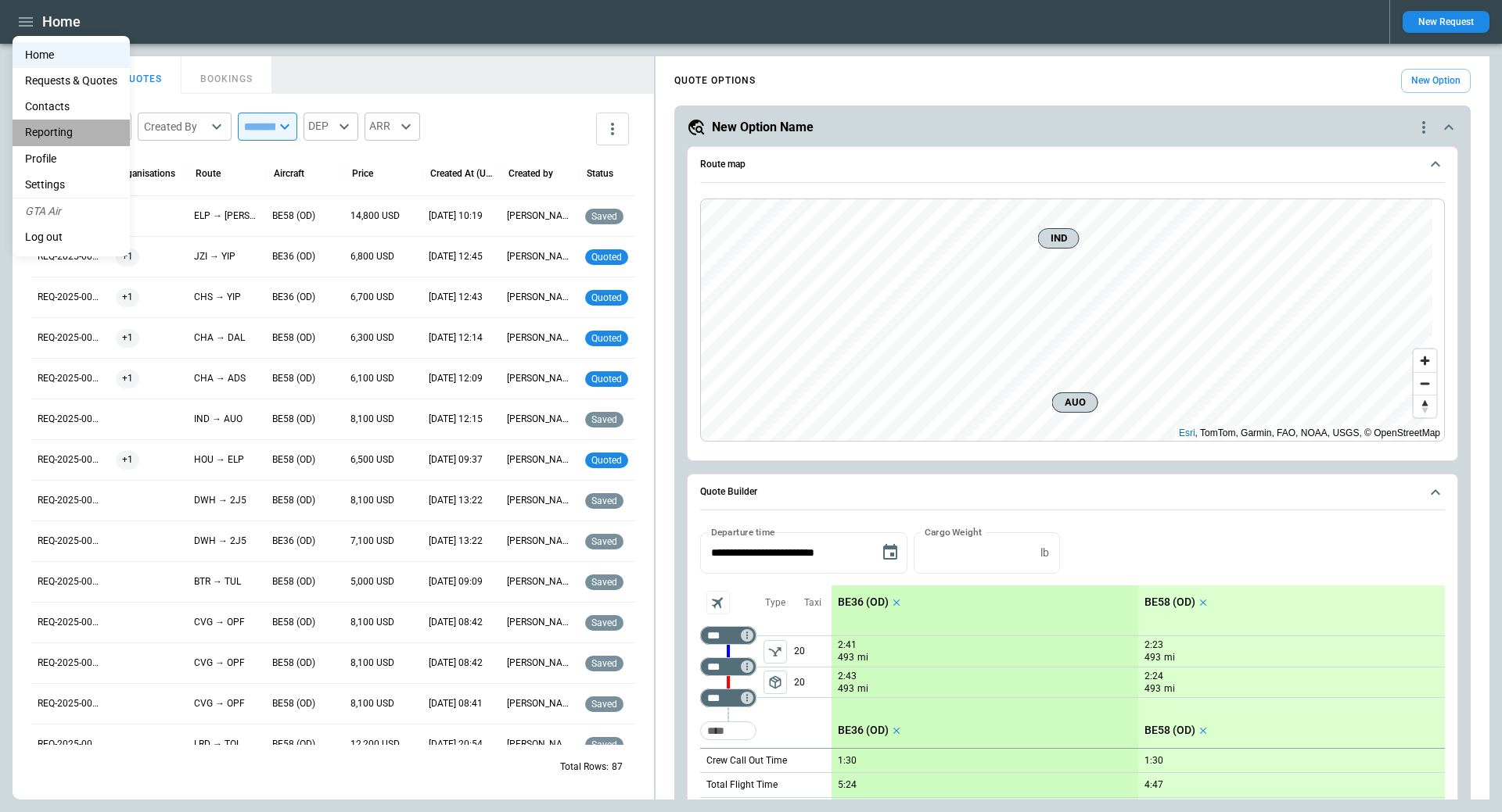
click at [42, 132] on li "Reporting" at bounding box center [71, 132] width 117 height 26
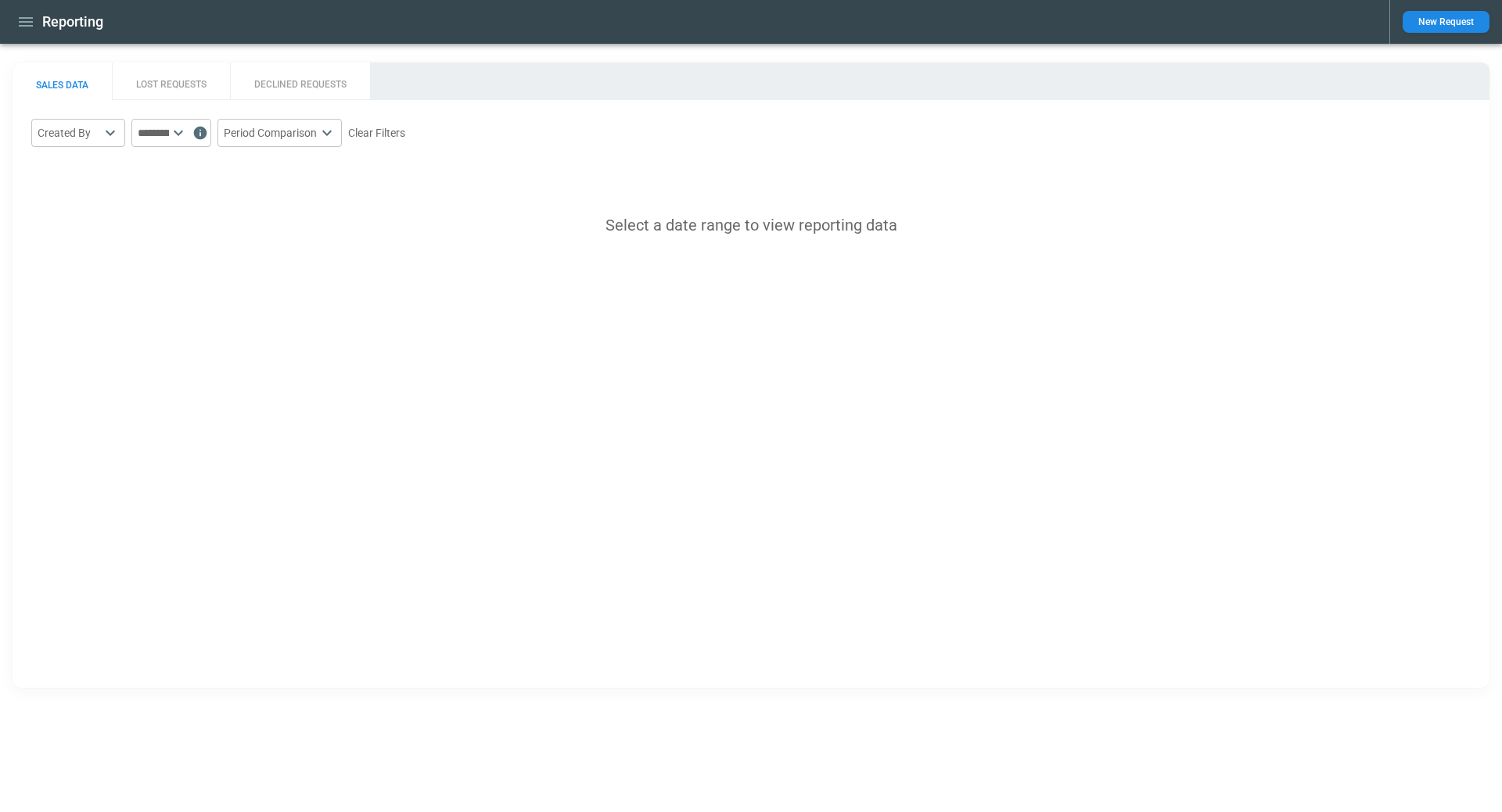
click at [185, 79] on button "LOST REQUESTS" at bounding box center [170, 81] width 118 height 38
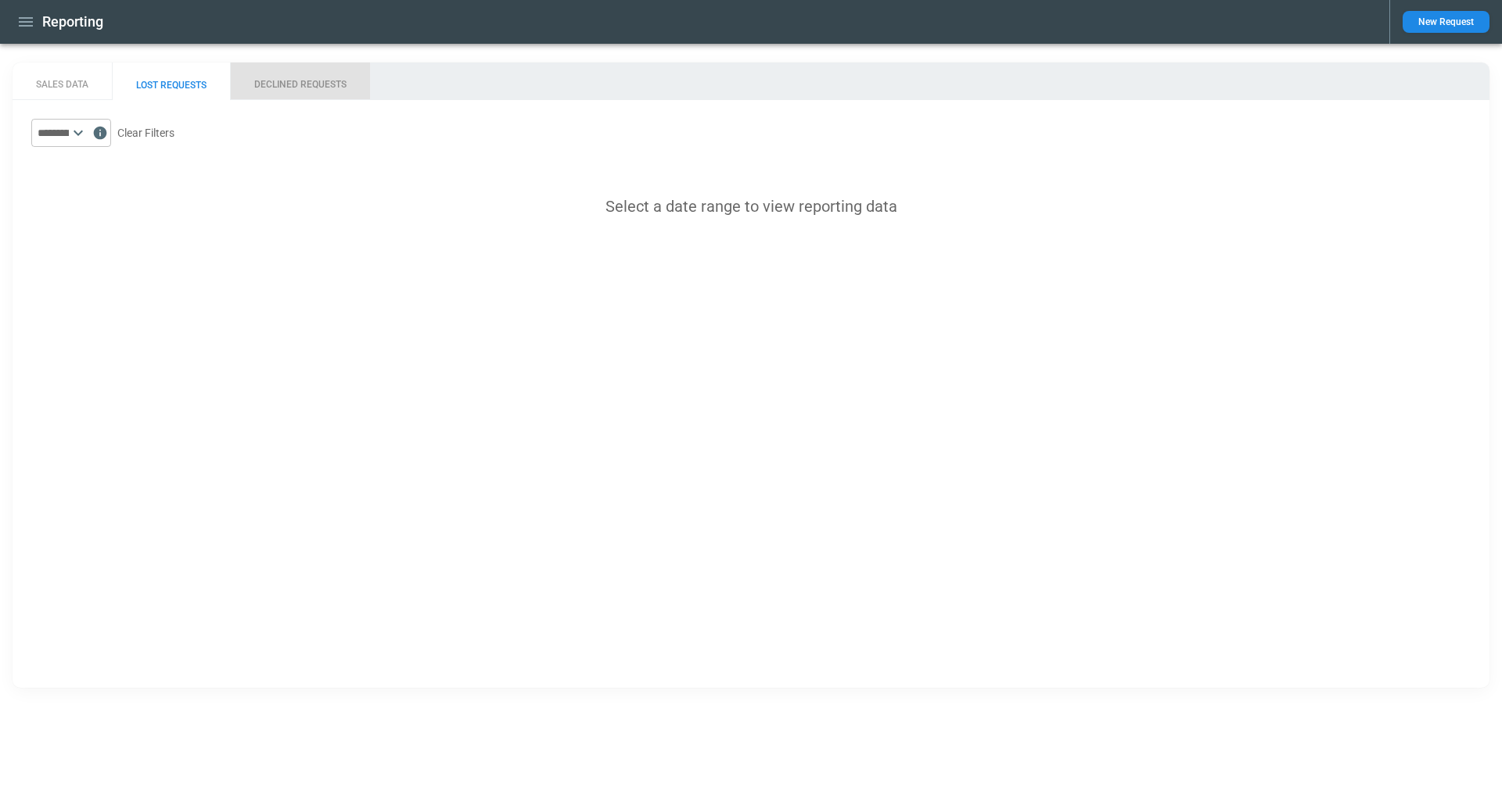
click at [315, 83] on button "DECLINED REQUESTS" at bounding box center [299, 81] width 140 height 38
click at [87, 132] on icon at bounding box center [78, 132] width 19 height 19
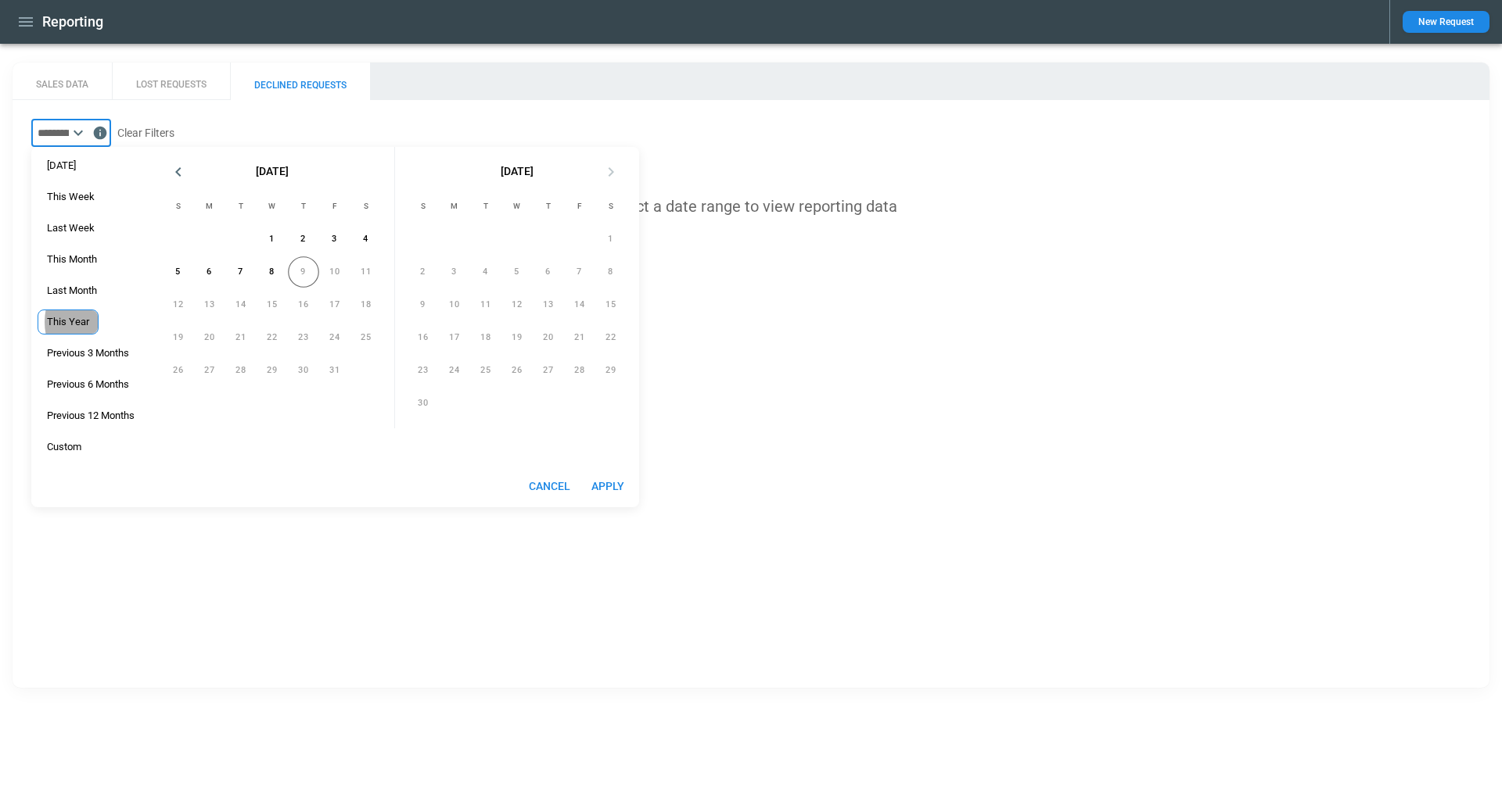
click at [87, 322] on span "This Year" at bounding box center [69, 322] width 60 height 13
click at [613, 484] on button "Apply" at bounding box center [608, 487] width 50 height 29
type input "*********"
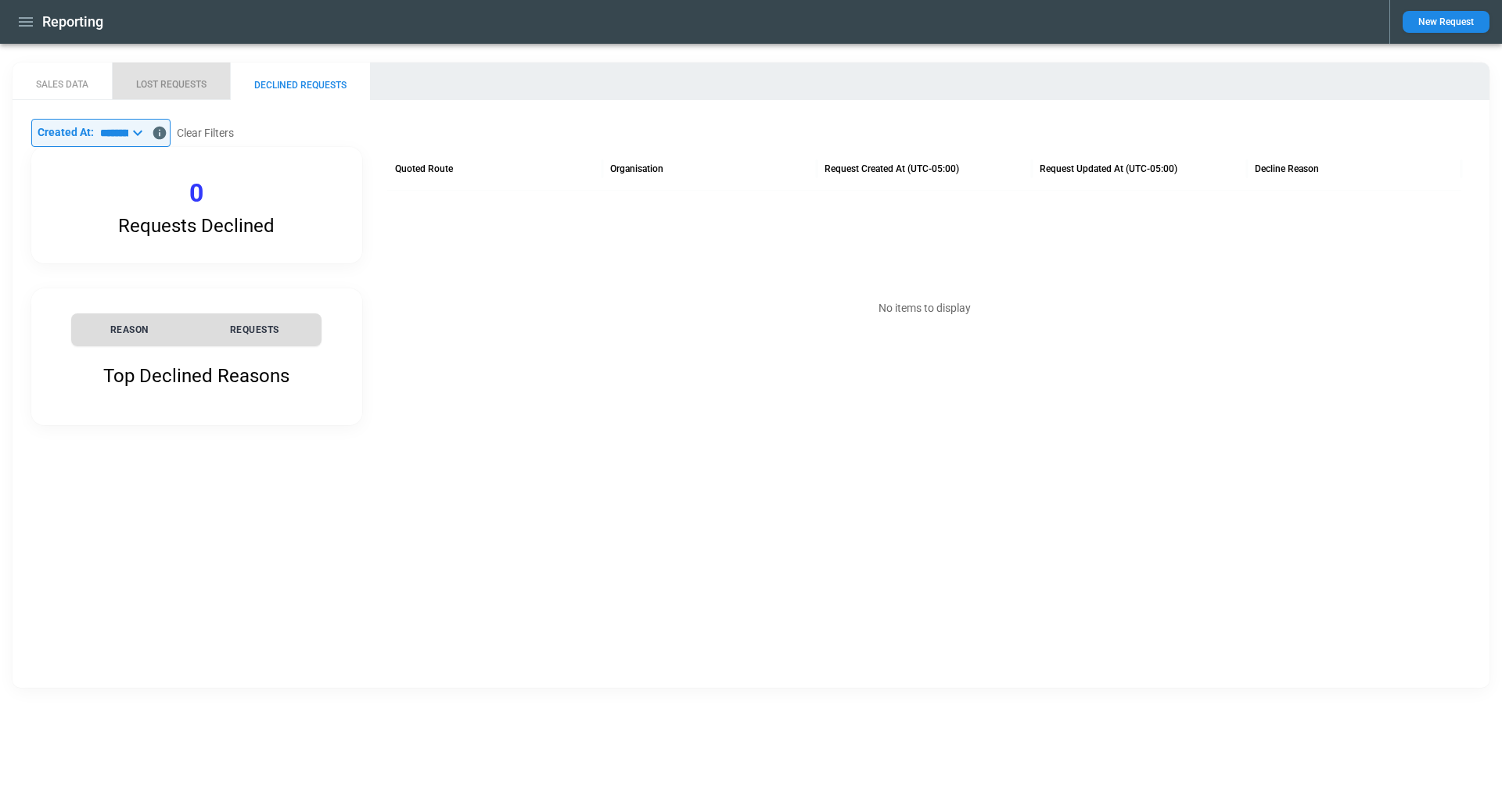
click at [174, 85] on button "LOST REQUESTS" at bounding box center [170, 81] width 118 height 38
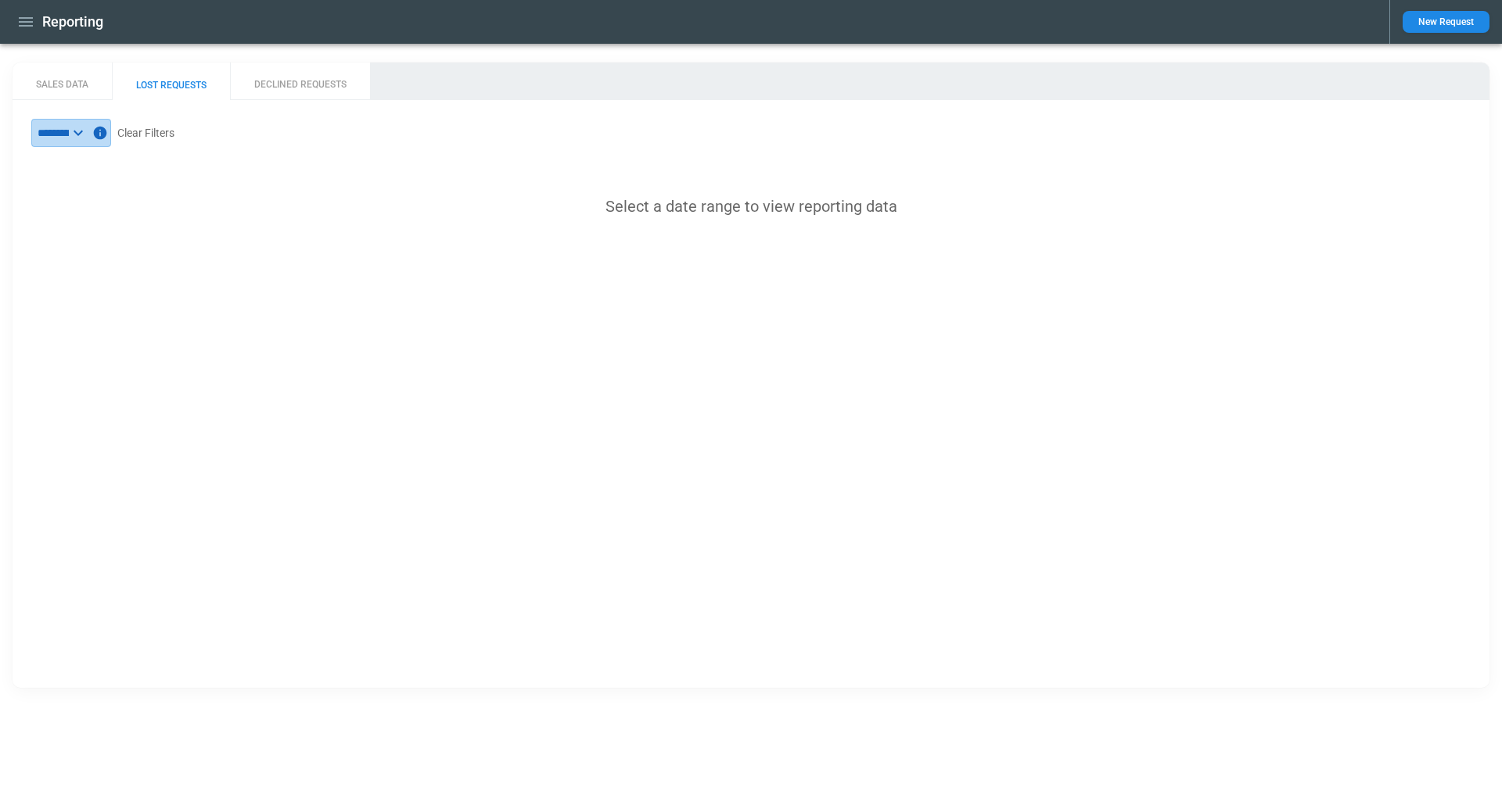
click at [83, 132] on icon at bounding box center [78, 133] width 9 height 5
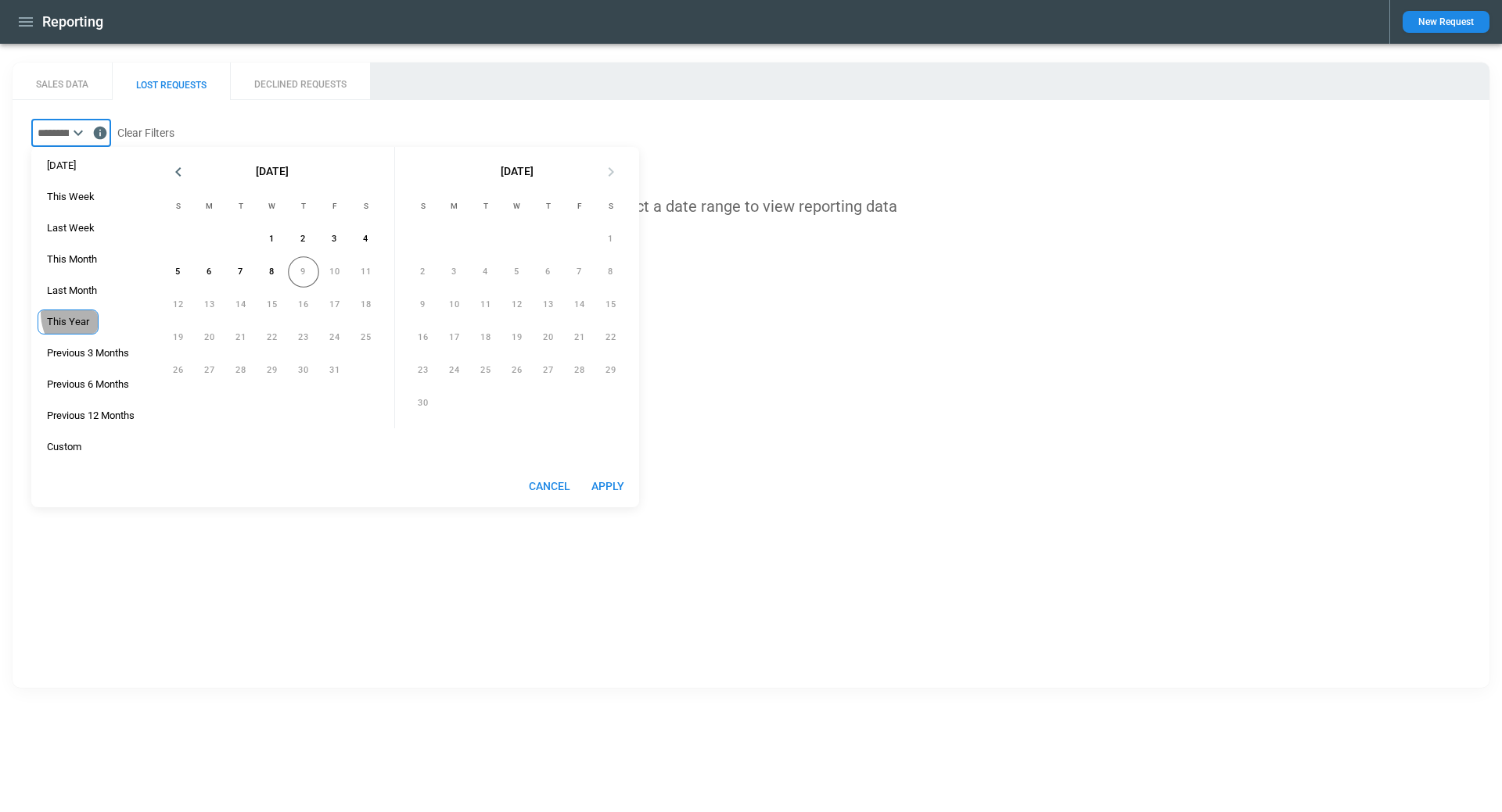
click at [79, 313] on div "This Year" at bounding box center [69, 323] width 61 height 25
click at [607, 481] on button "Apply" at bounding box center [608, 487] width 50 height 29
type input "*********"
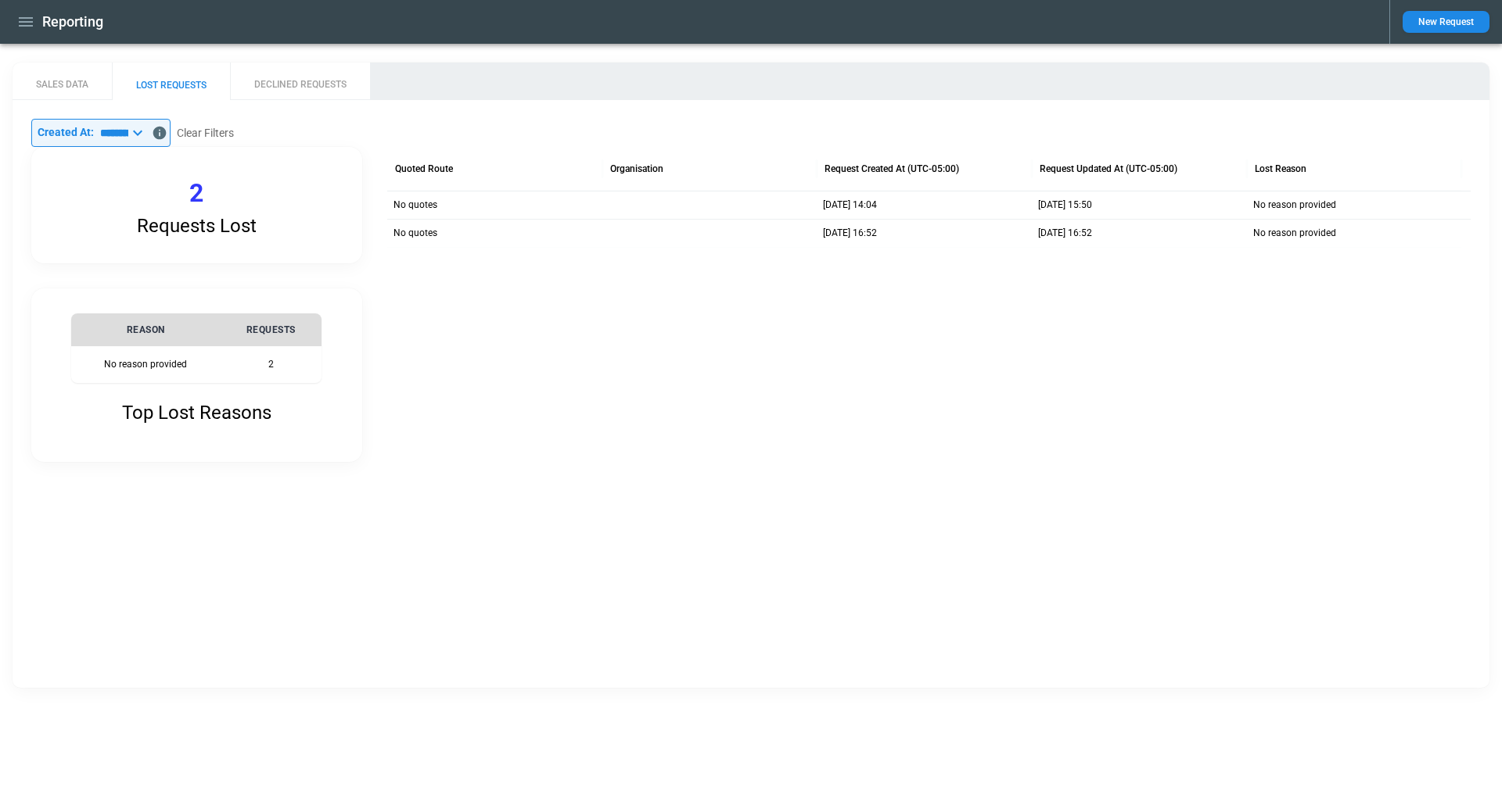
click at [22, 17] on icon "button" at bounding box center [26, 22] width 14 height 9
click at [34, 55] on li "Home" at bounding box center [71, 55] width 117 height 26
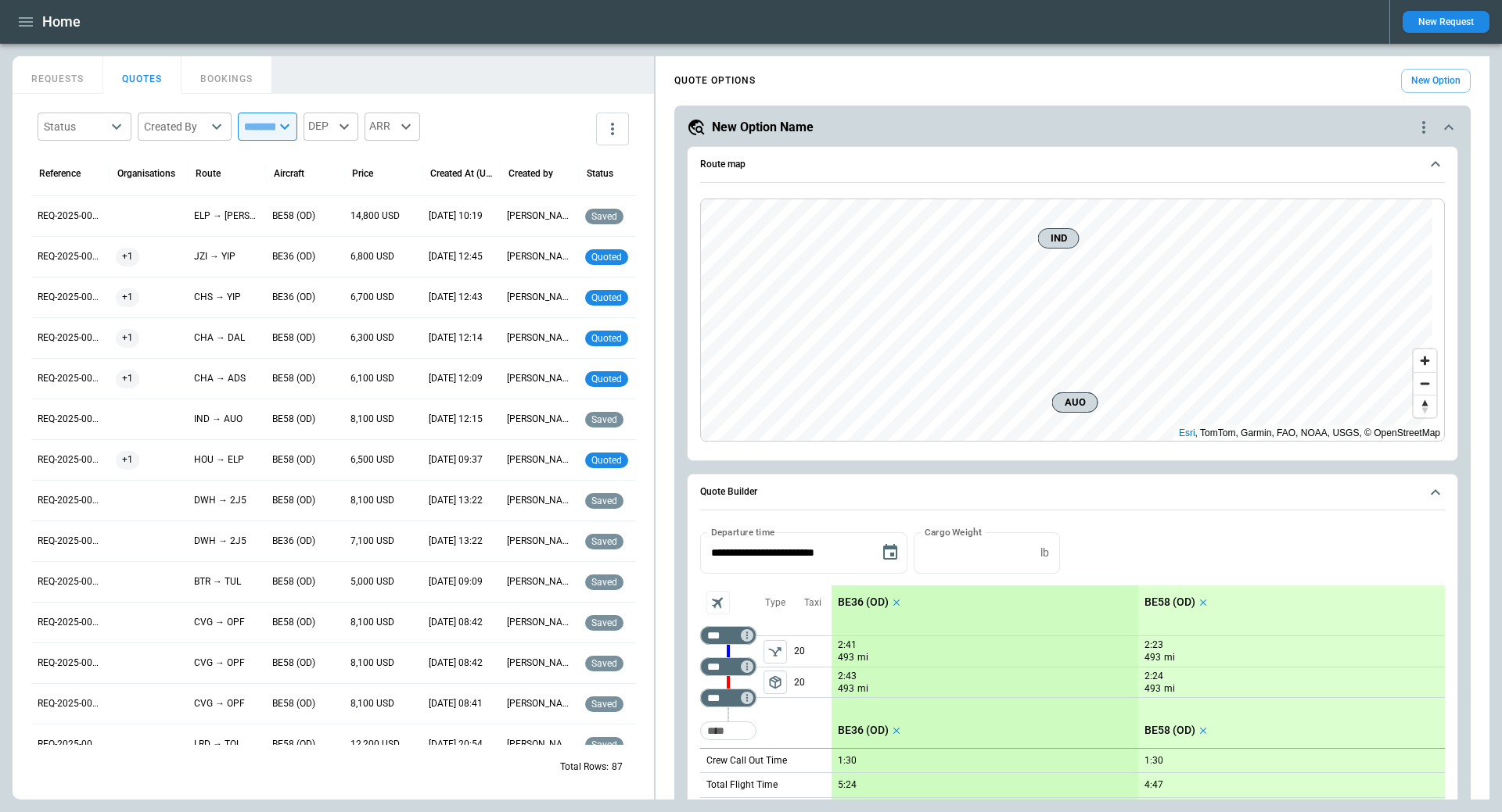
click at [1414, 123] on icon "quote-option-actions" at bounding box center [1423, 127] width 19 height 19
click at [1351, 215] on li "Delete Quote Option" at bounding box center [1351, 222] width 138 height 23
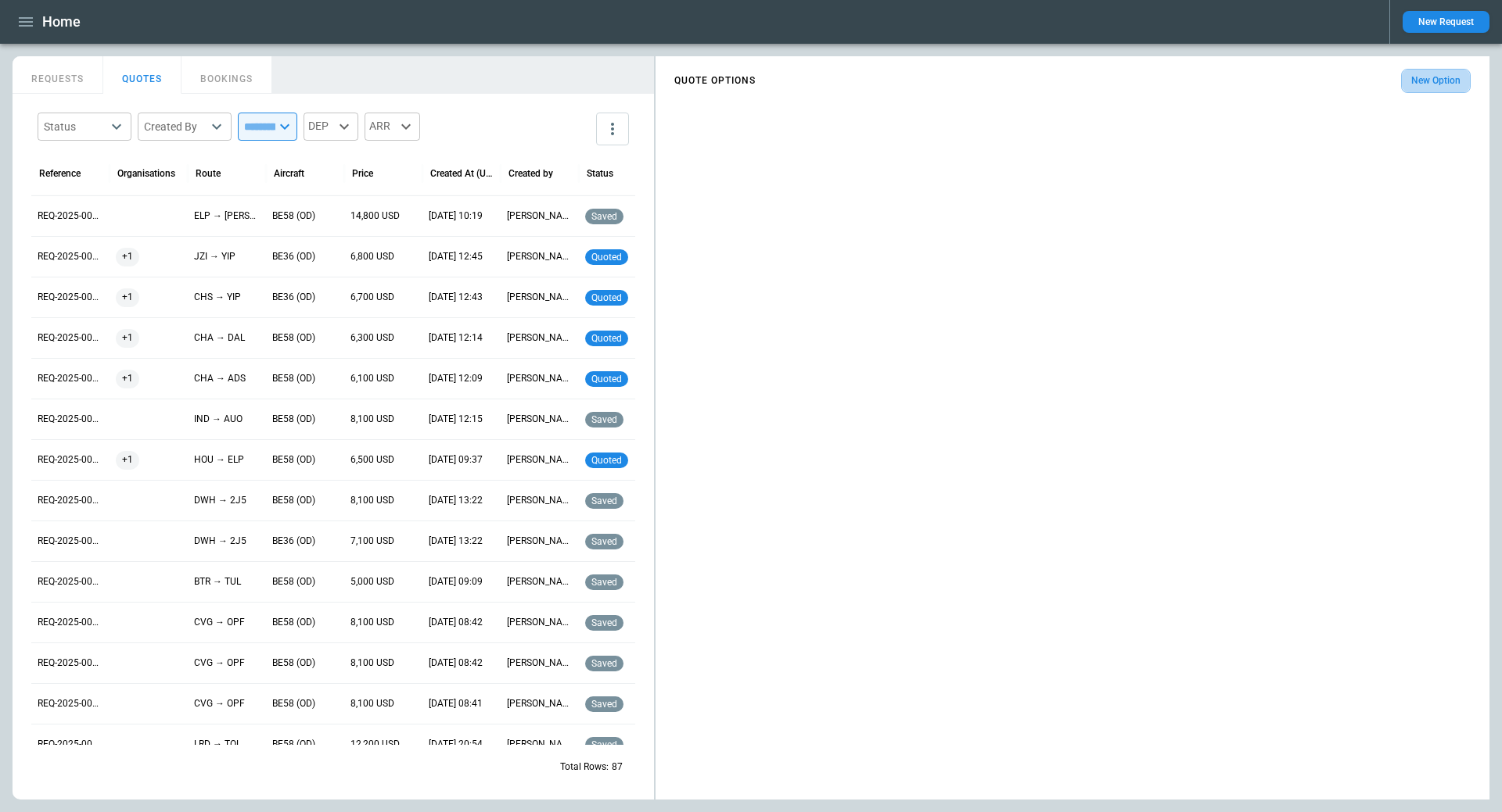
click at [1425, 79] on button "New Option" at bounding box center [1435, 80] width 69 height 24
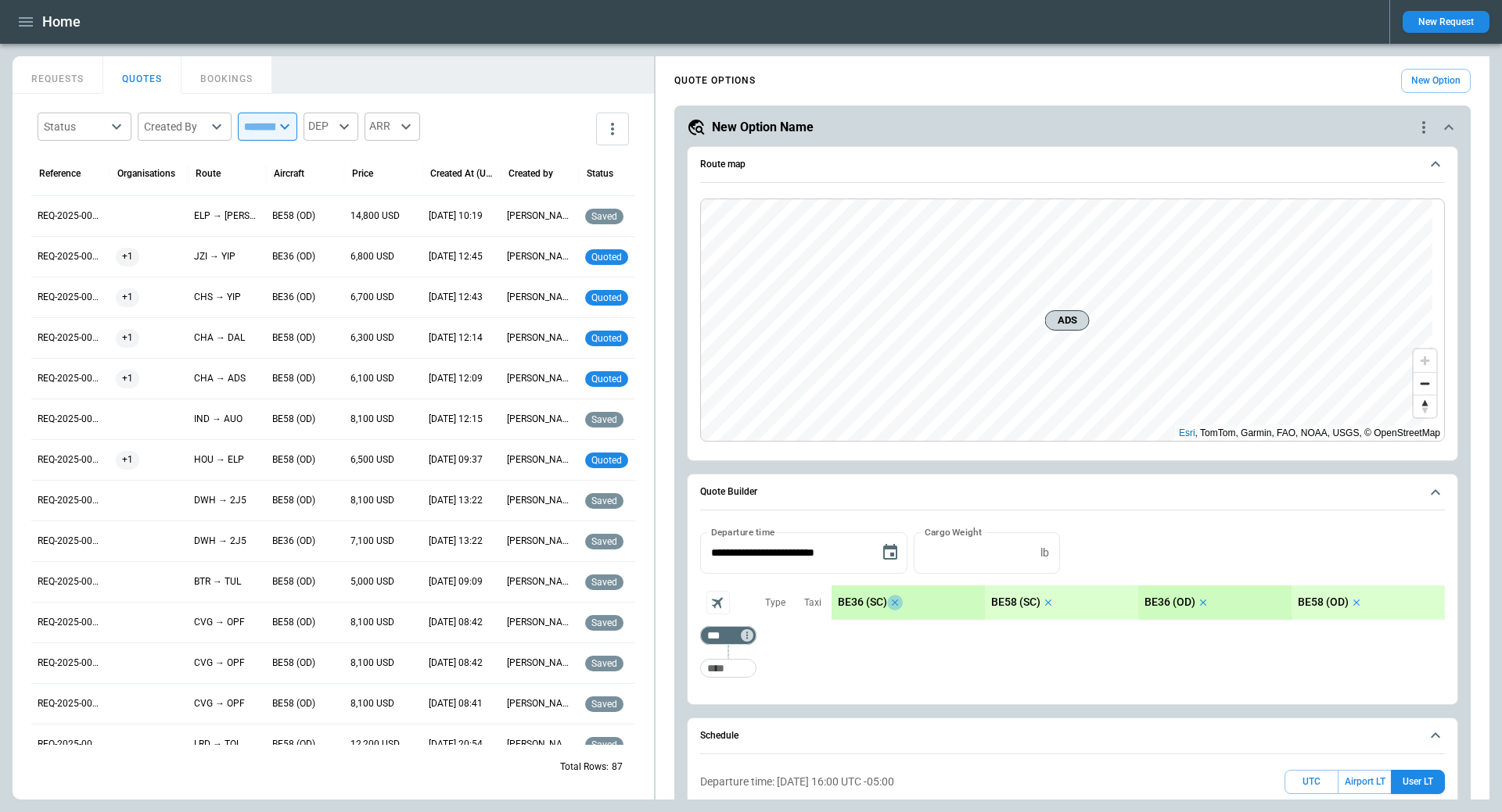
click at [893, 601] on icon "scrollable content" at bounding box center [894, 602] width 6 height 6
click at [893, 601] on icon "scrollable content" at bounding box center [896, 603] width 11 height 11
click at [719, 670] on input "Too short" at bounding box center [728, 668] width 50 height 28
type input "***"
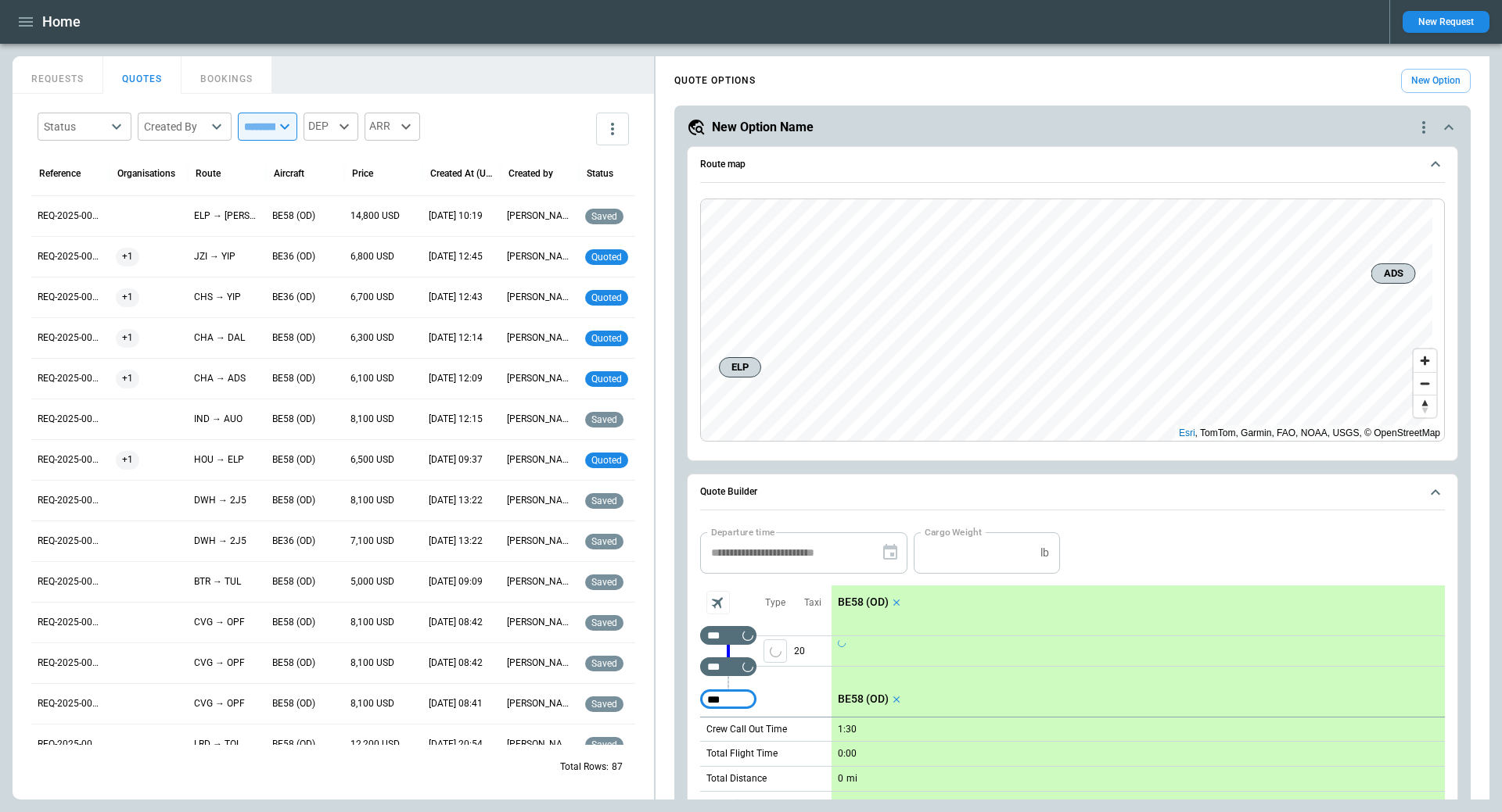
type input "***"
click at [842, 758] on p "1:30" at bounding box center [847, 761] width 19 height 12
type input "**"
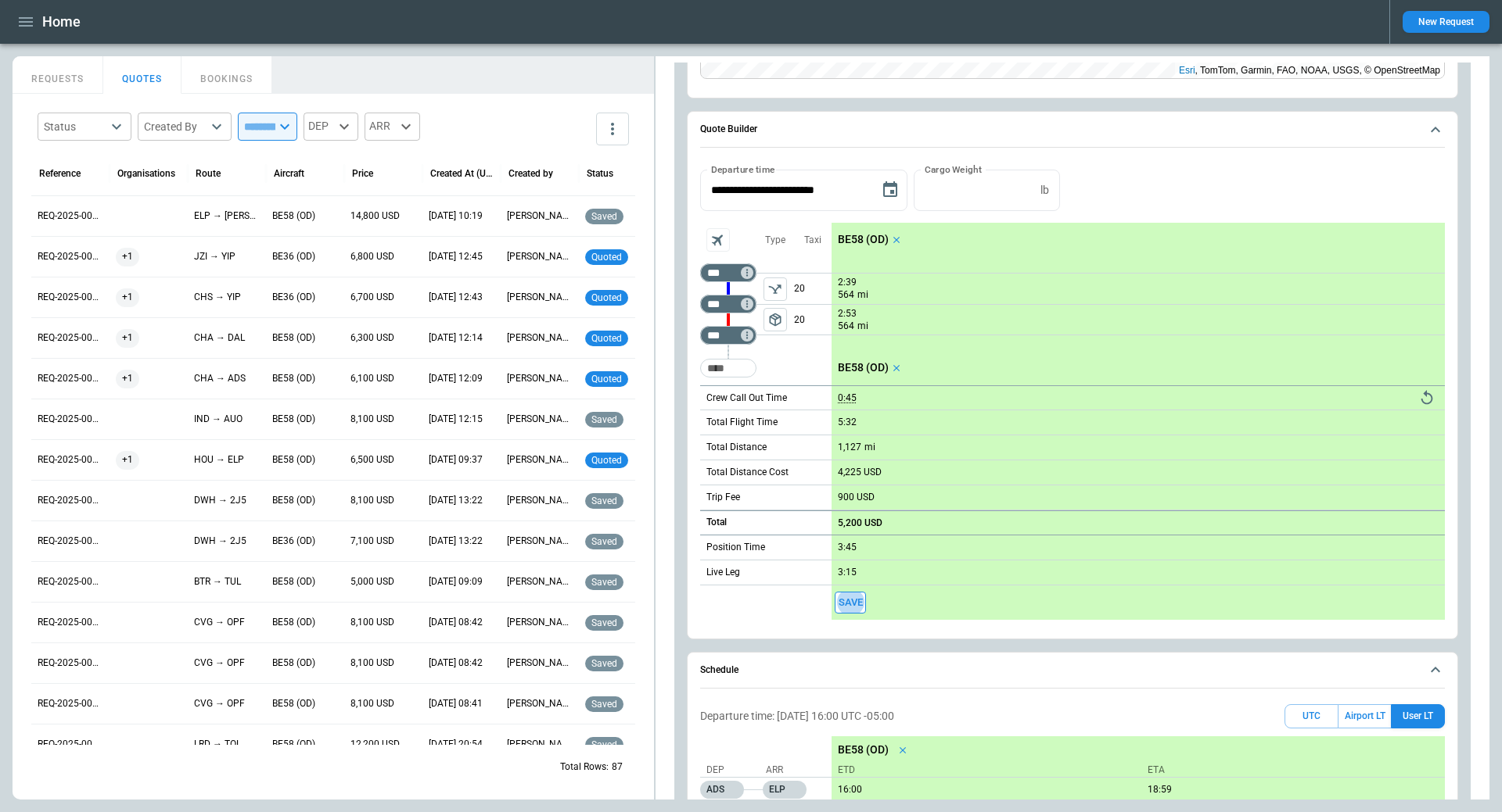
scroll to position [222, 0]
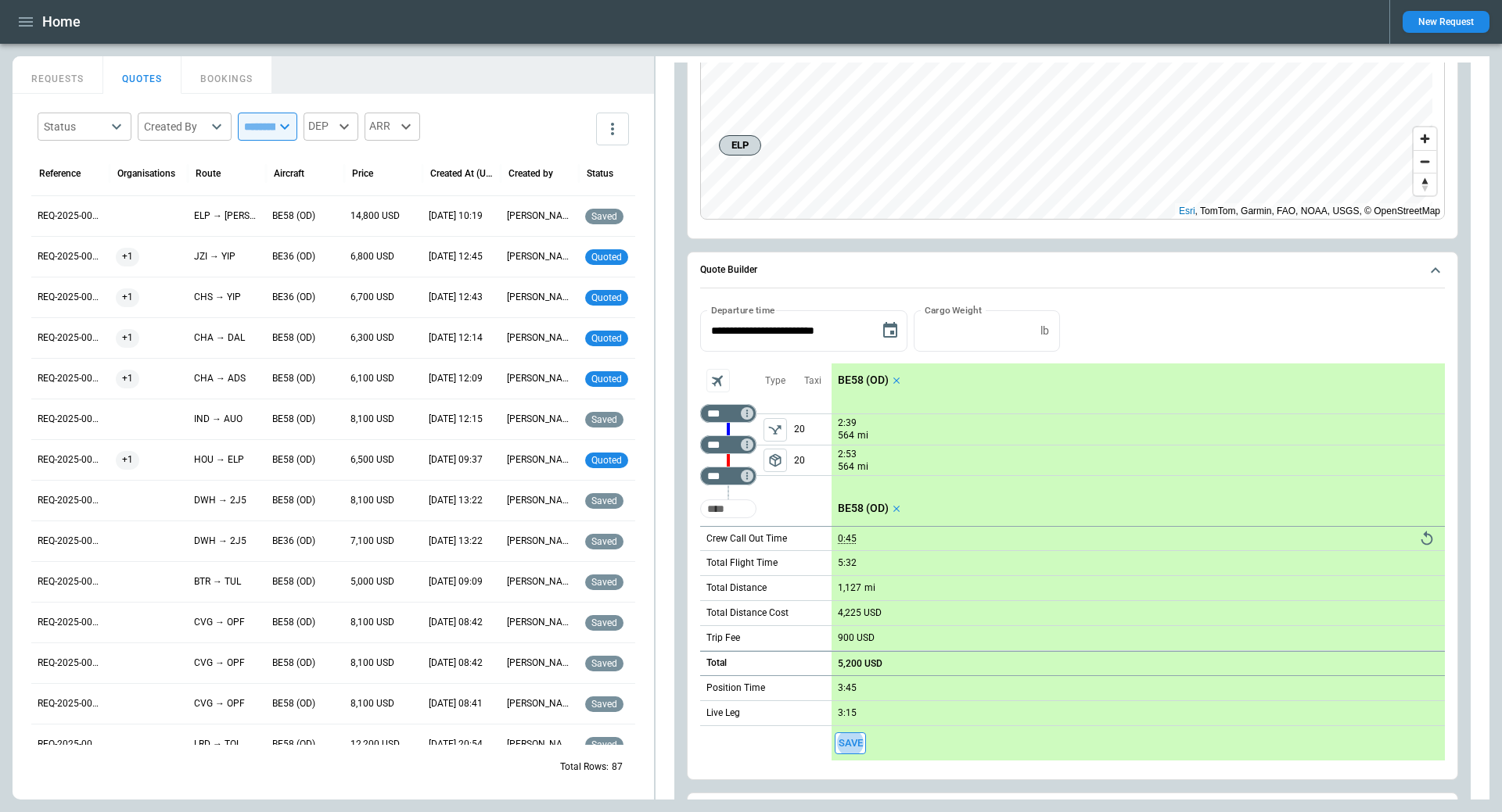
click at [728, 513] on input "Too short" at bounding box center [728, 508] width 50 height 28
type input "***"
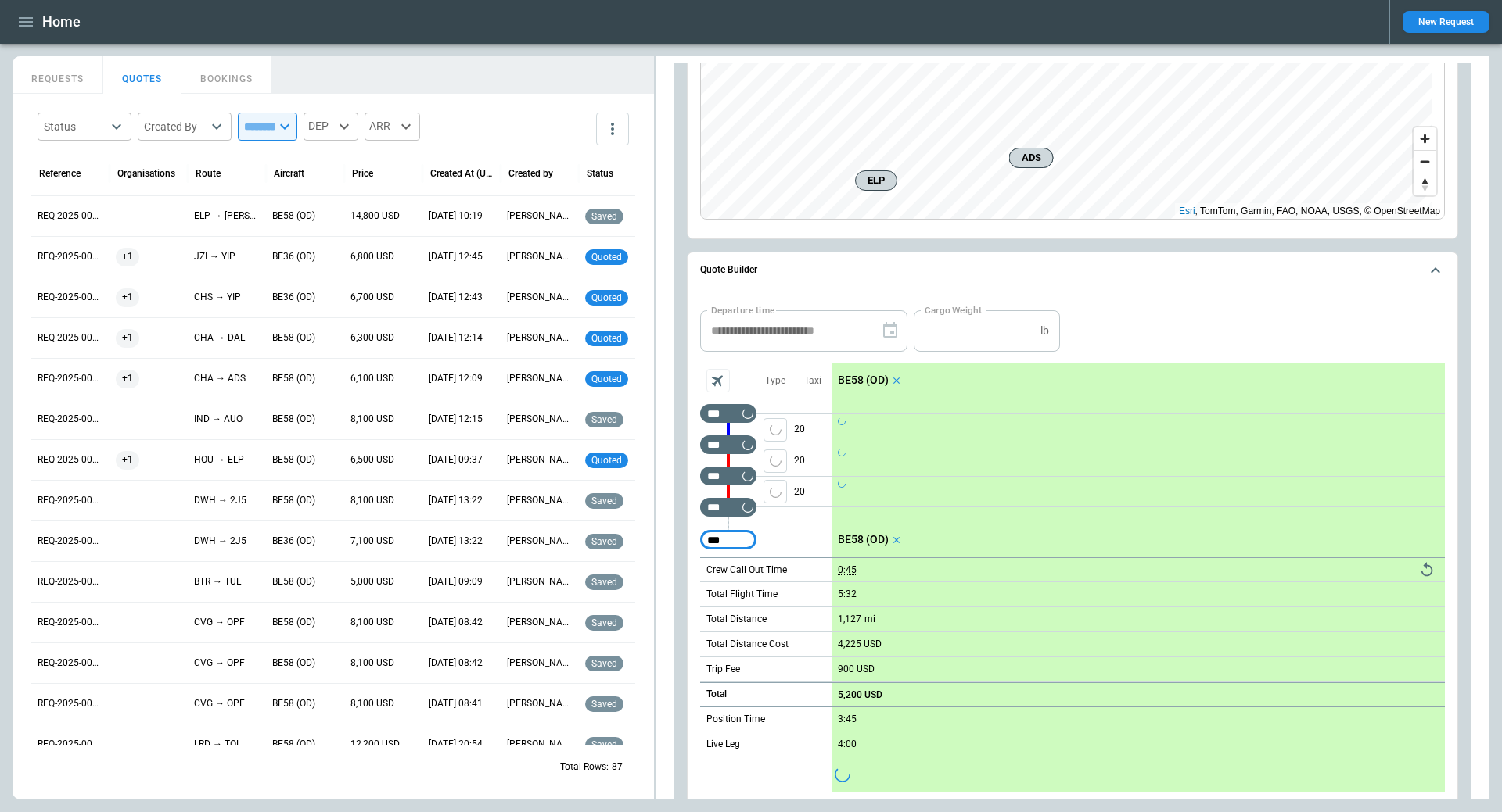
type input "***"
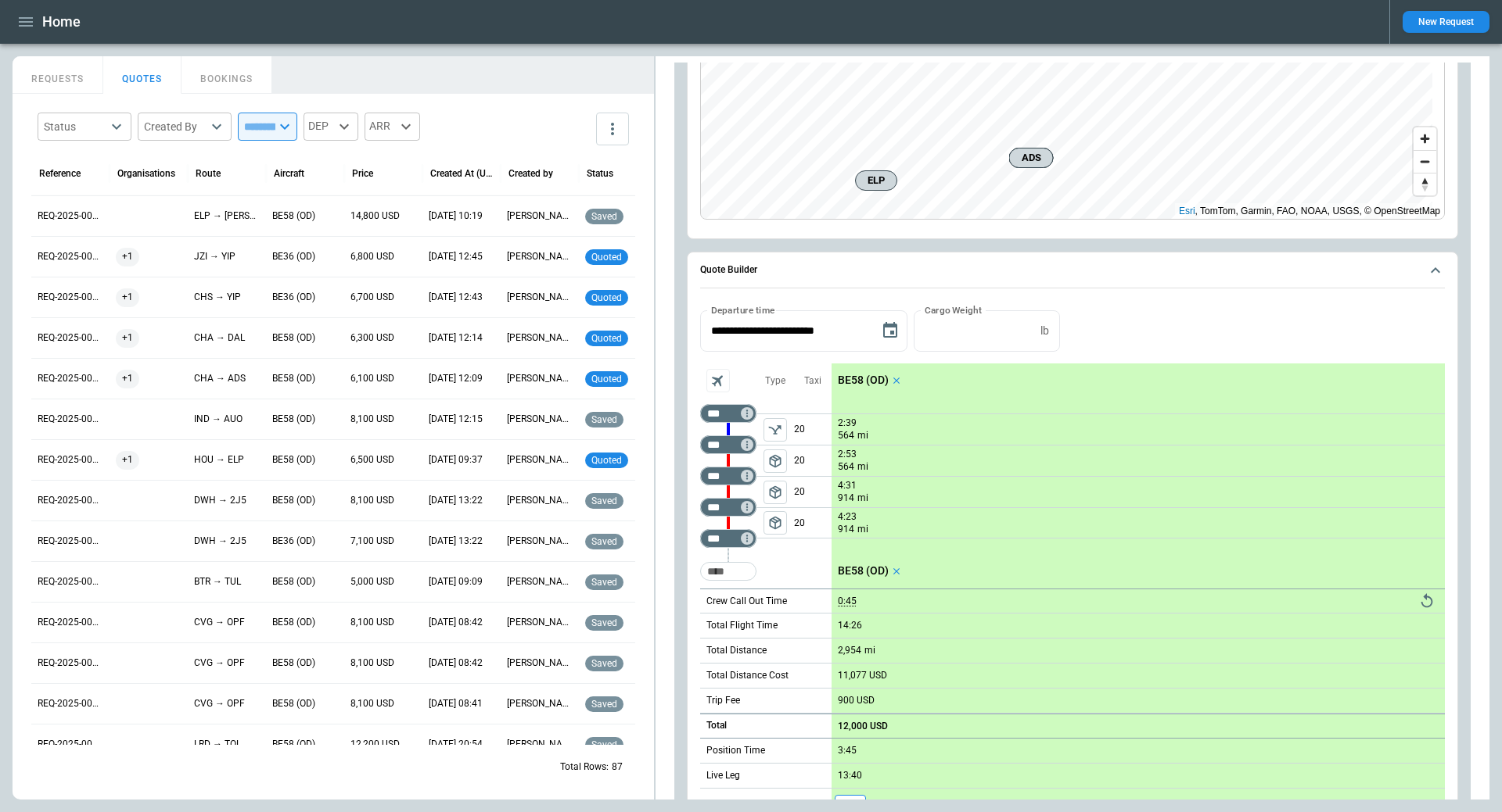
drag, startPoint x: 775, startPoint y: 522, endPoint x: 1061, endPoint y: 557, distance: 288.1
click at [775, 522] on span "package_2" at bounding box center [774, 523] width 15 height 15
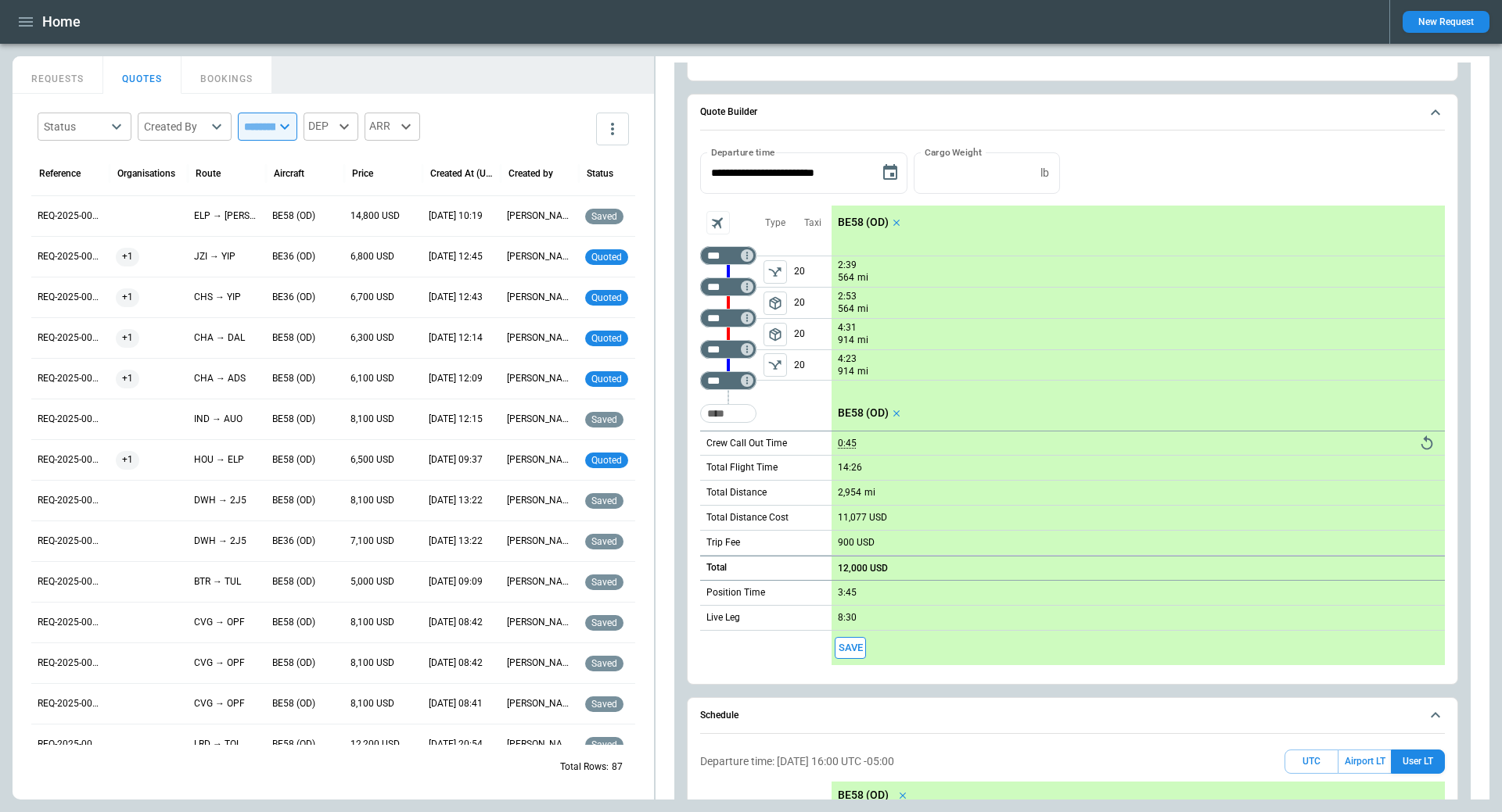
scroll to position [379, 0]
click at [718, 351] on input "***" at bounding box center [725, 351] width 44 height 15
type input "***"
